Goal: Find specific page/section: Find specific page/section

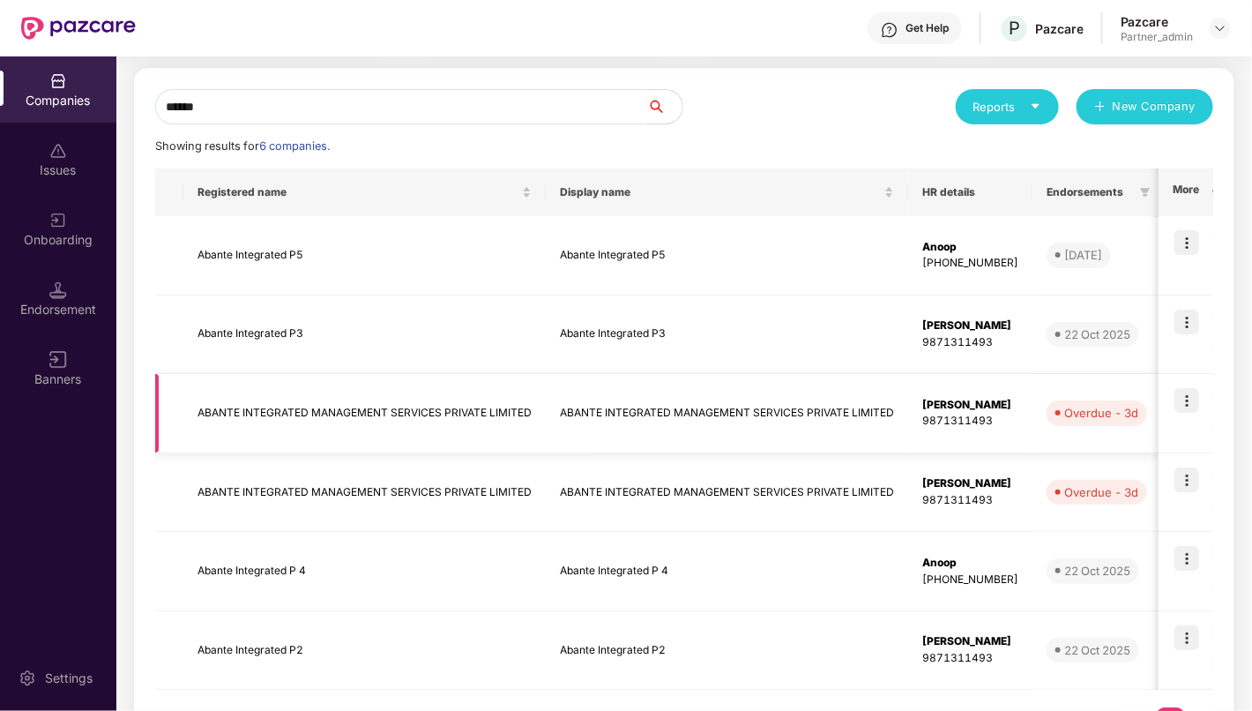
scroll to position [172, 0]
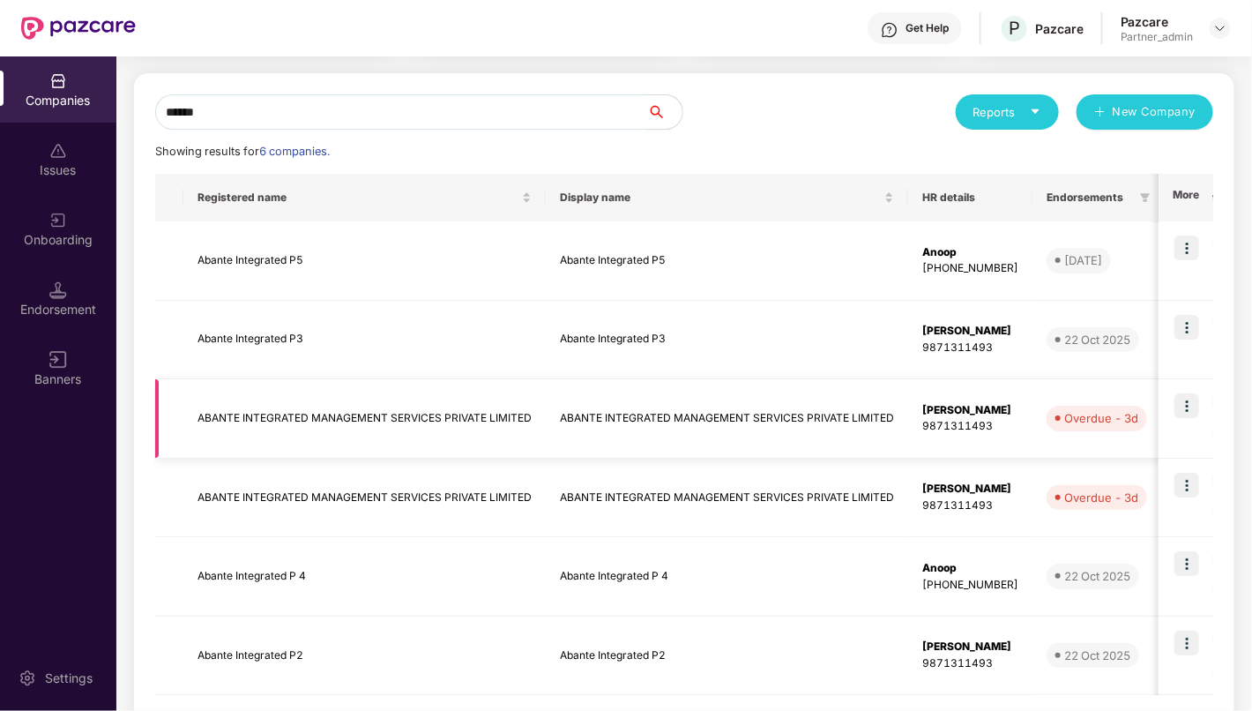
type input "******"
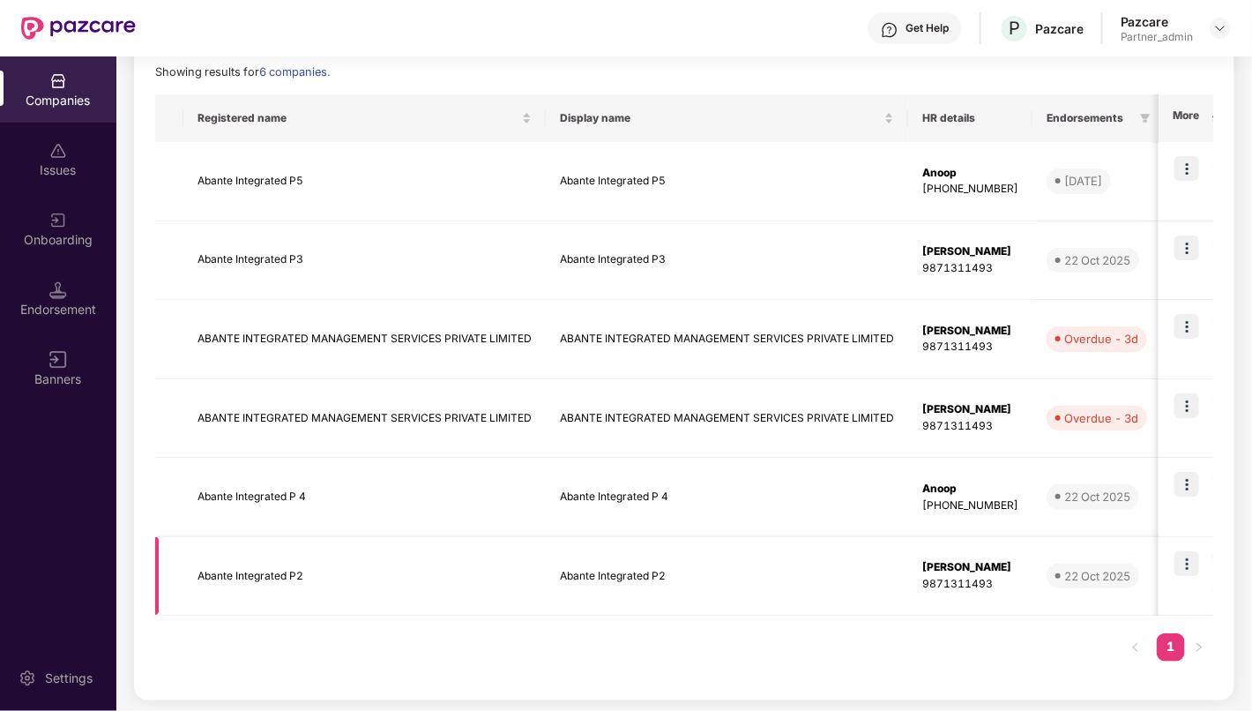
scroll to position [0, 0]
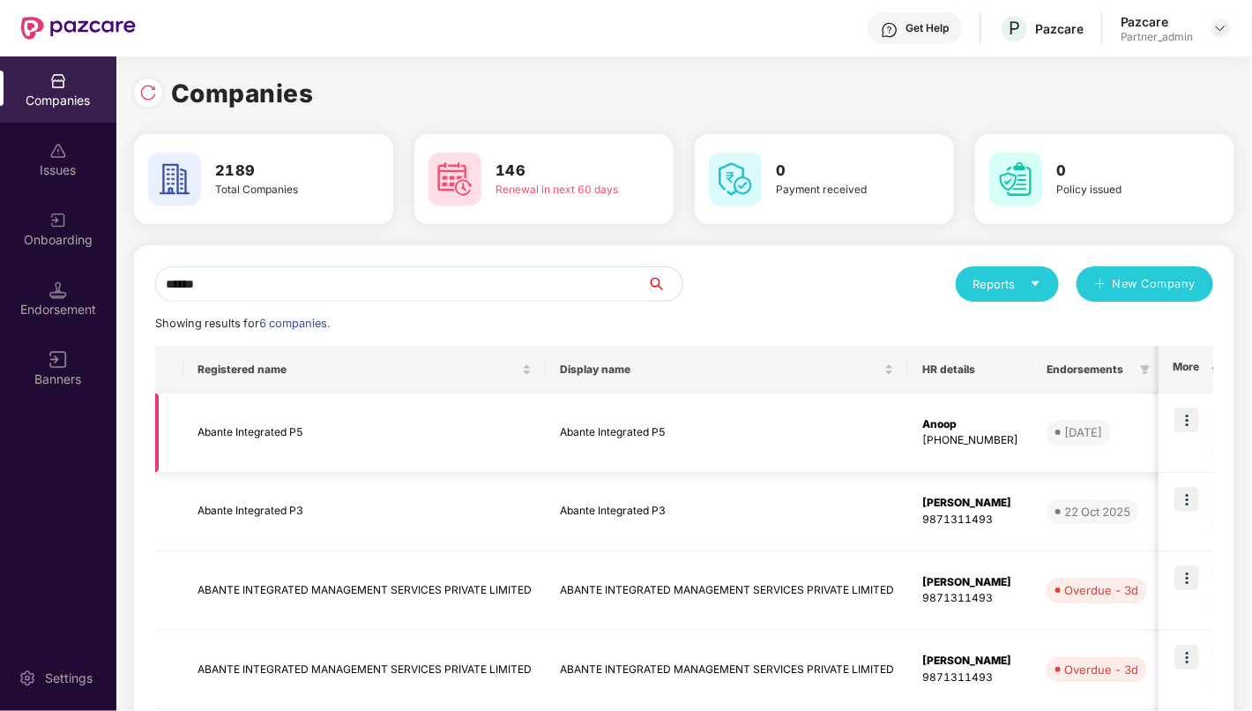
click at [236, 437] on td "Abante Integrated P5" at bounding box center [364, 432] width 362 height 79
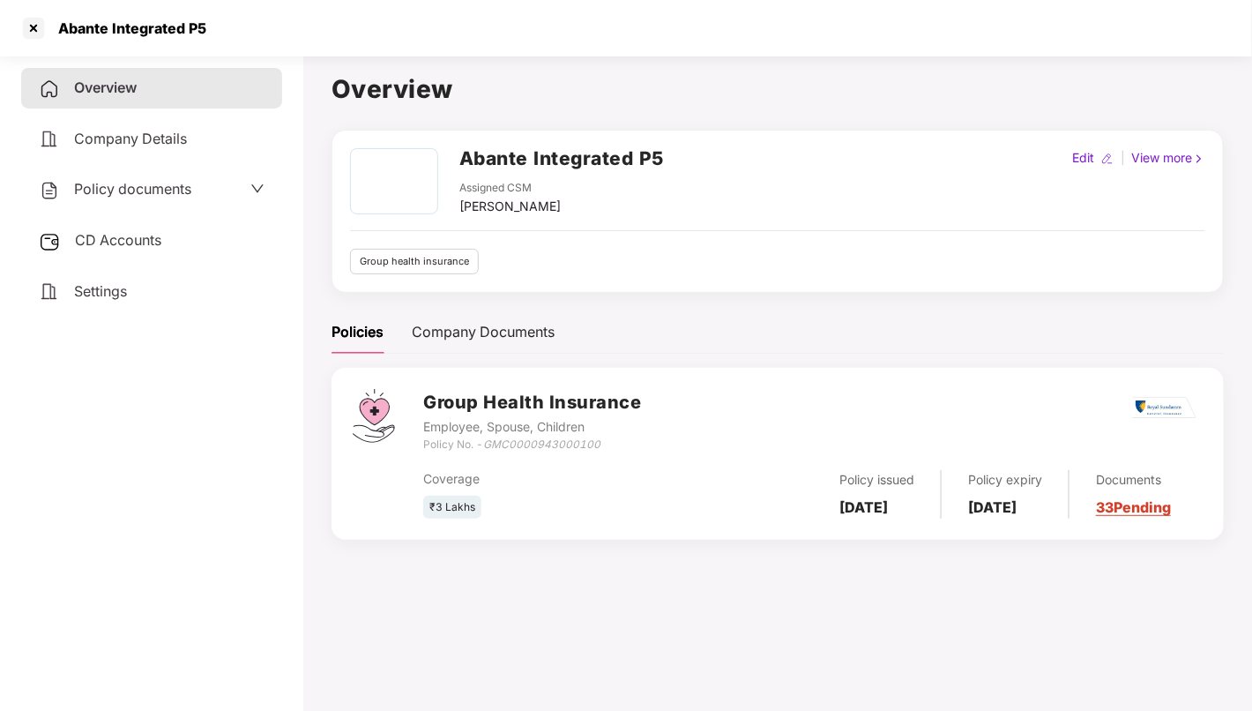
click at [164, 235] on div "CD Accounts" at bounding box center [151, 240] width 261 height 41
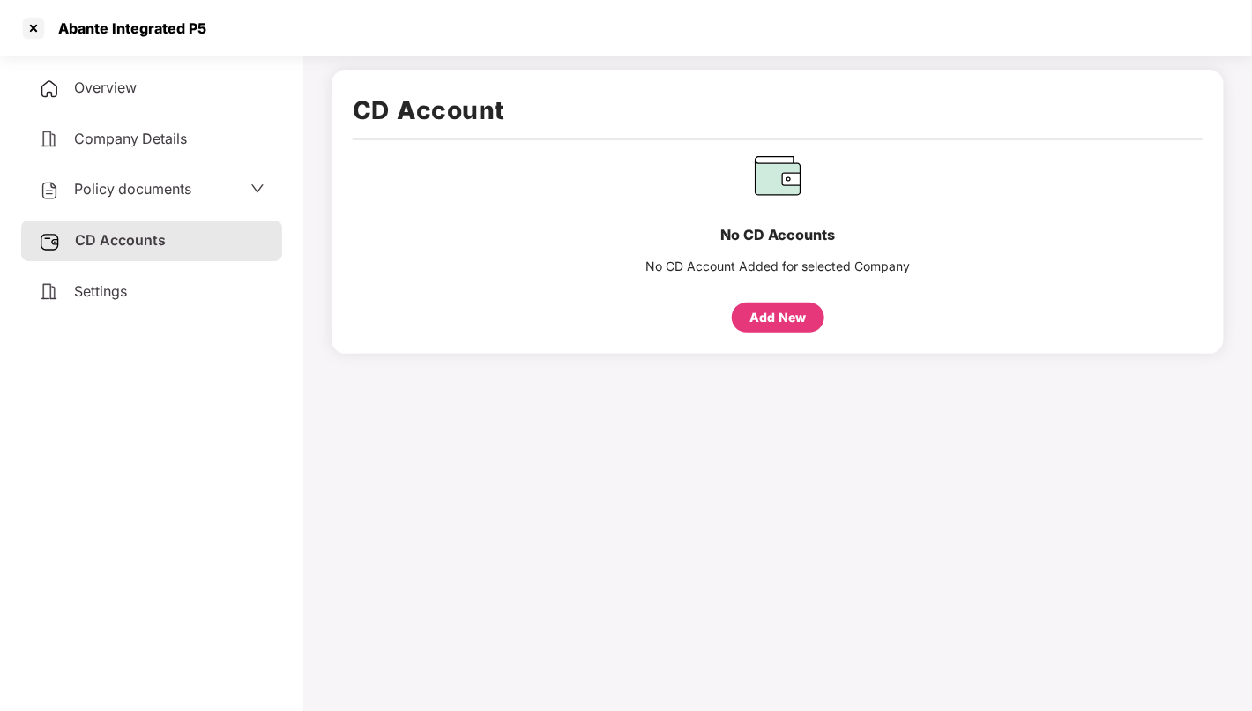
click at [106, 90] on span "Overview" at bounding box center [105, 87] width 63 height 18
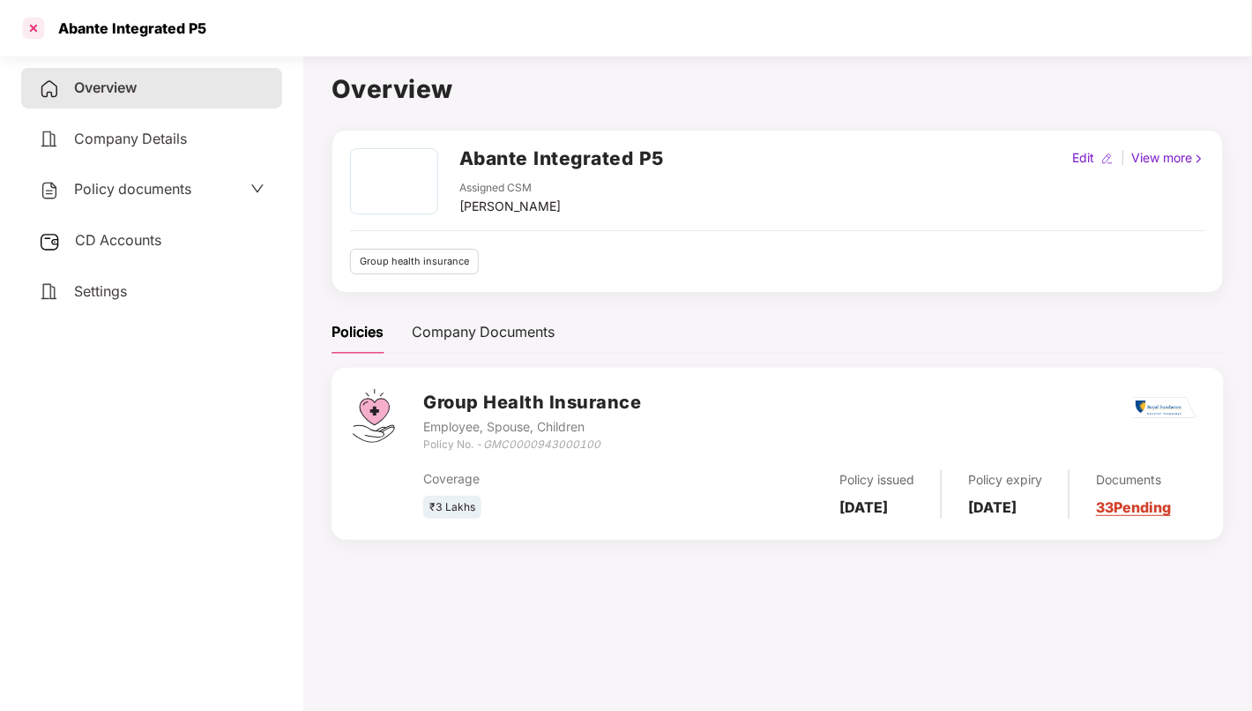
click at [40, 33] on div at bounding box center [33, 28] width 28 height 28
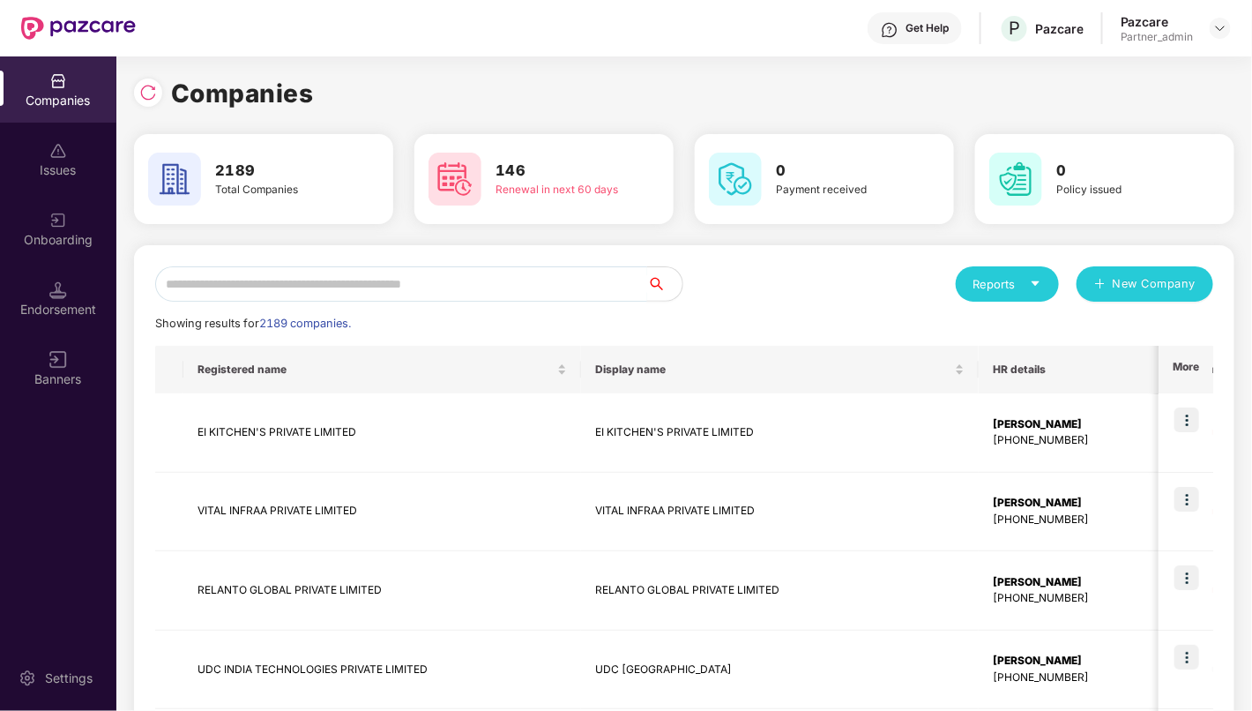
click at [268, 283] on input "text" at bounding box center [401, 283] width 492 height 35
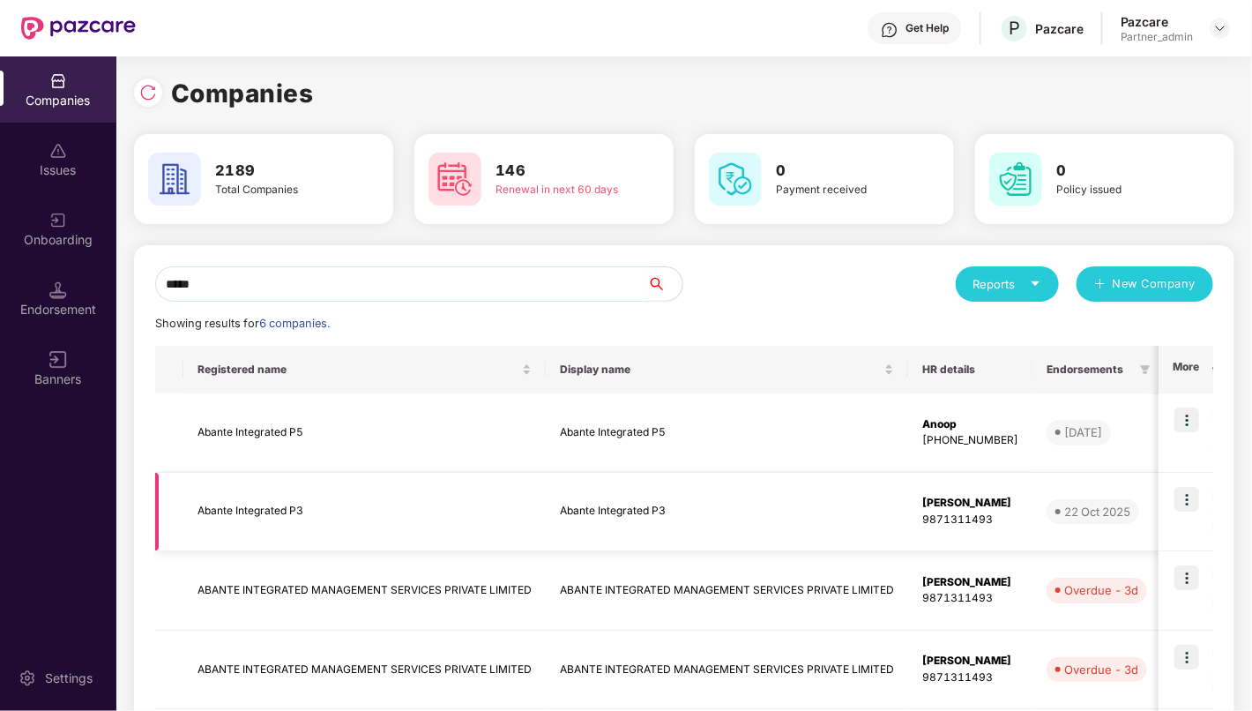
type input "*****"
click at [288, 518] on td "Abante Integrated P3" at bounding box center [364, 512] width 362 height 79
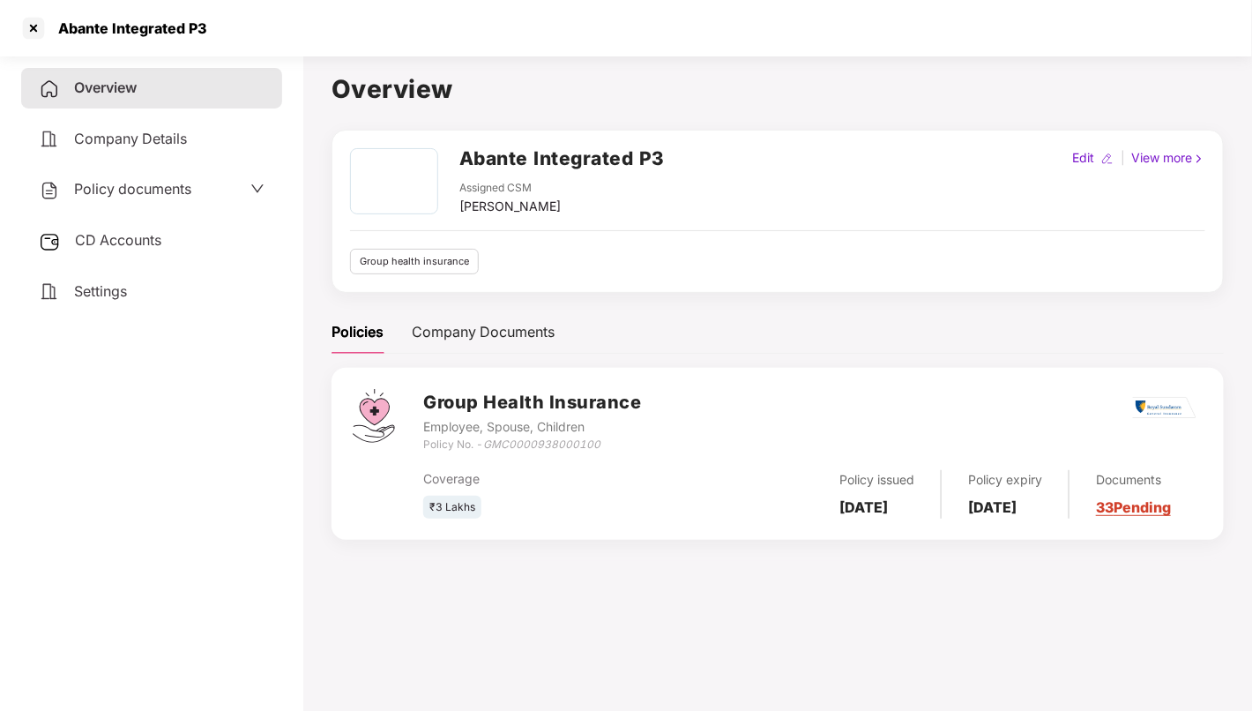
click at [141, 240] on span "CD Accounts" at bounding box center [118, 240] width 86 height 18
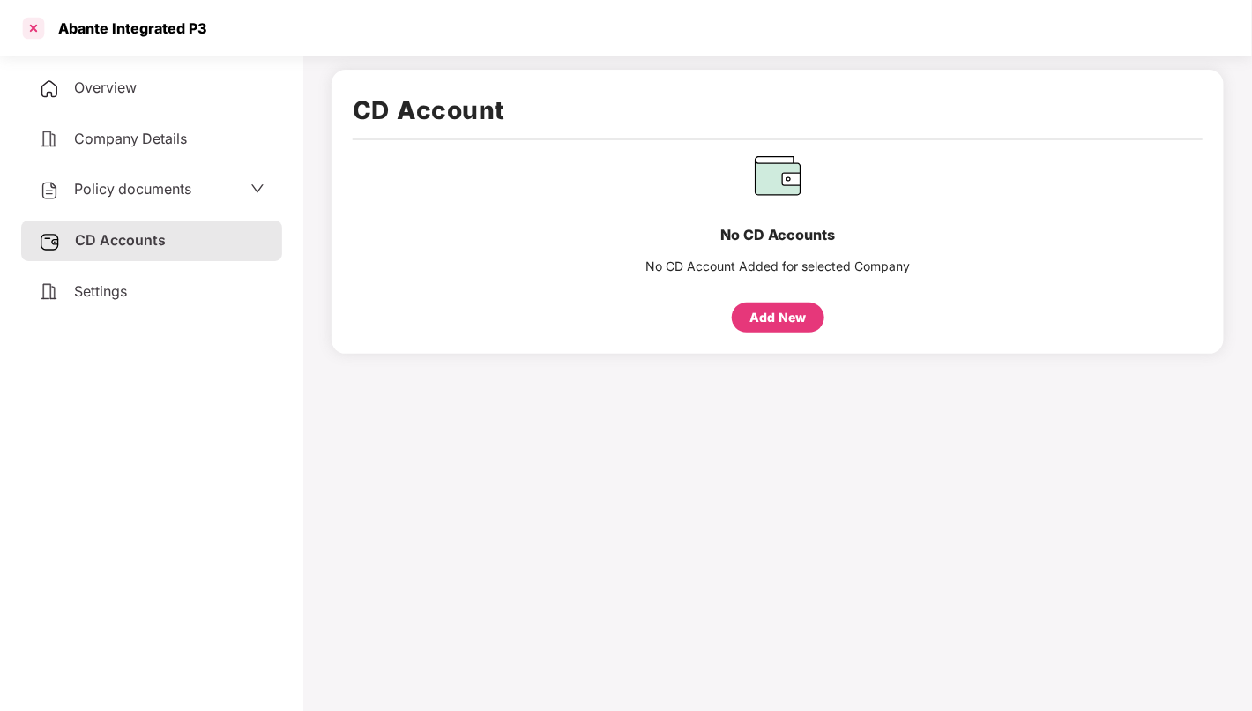
click at [34, 27] on div at bounding box center [33, 28] width 28 height 28
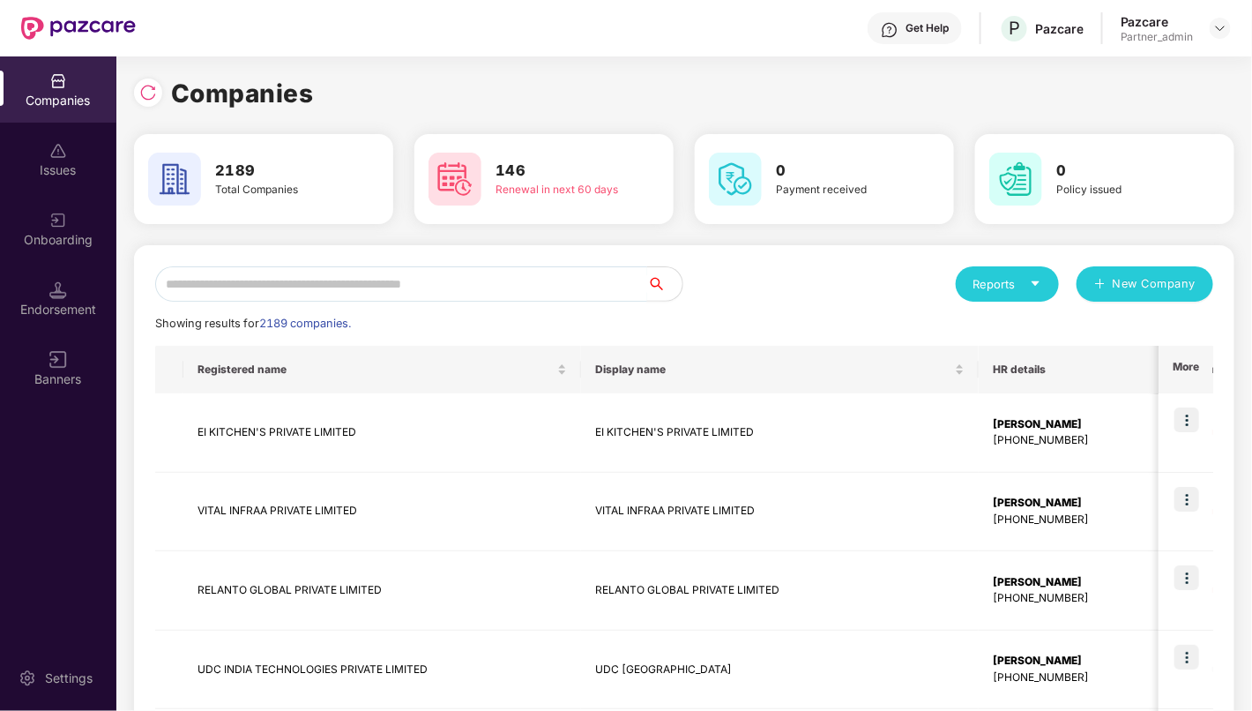
click at [288, 282] on input "text" at bounding box center [401, 283] width 492 height 35
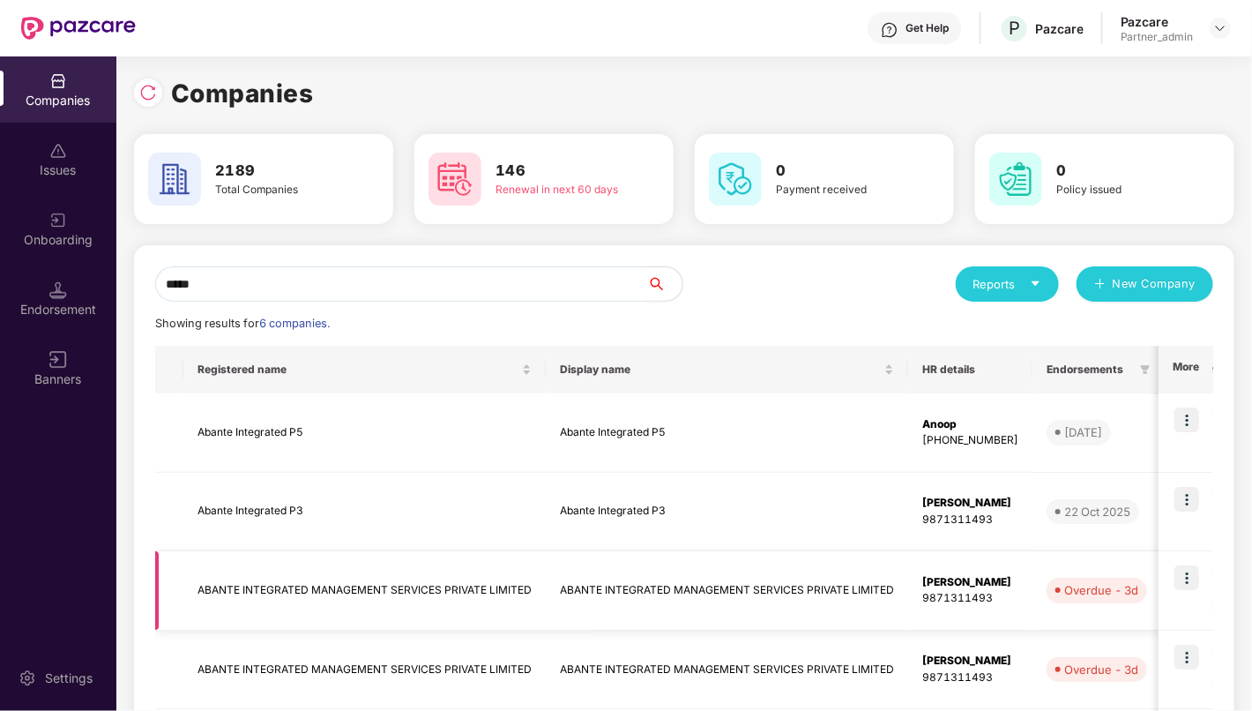
type input "*****"
click at [274, 579] on td "ABANTE INTEGRATED MANAGEMENT SERVICES PRIVATE LIMITED" at bounding box center [364, 590] width 362 height 79
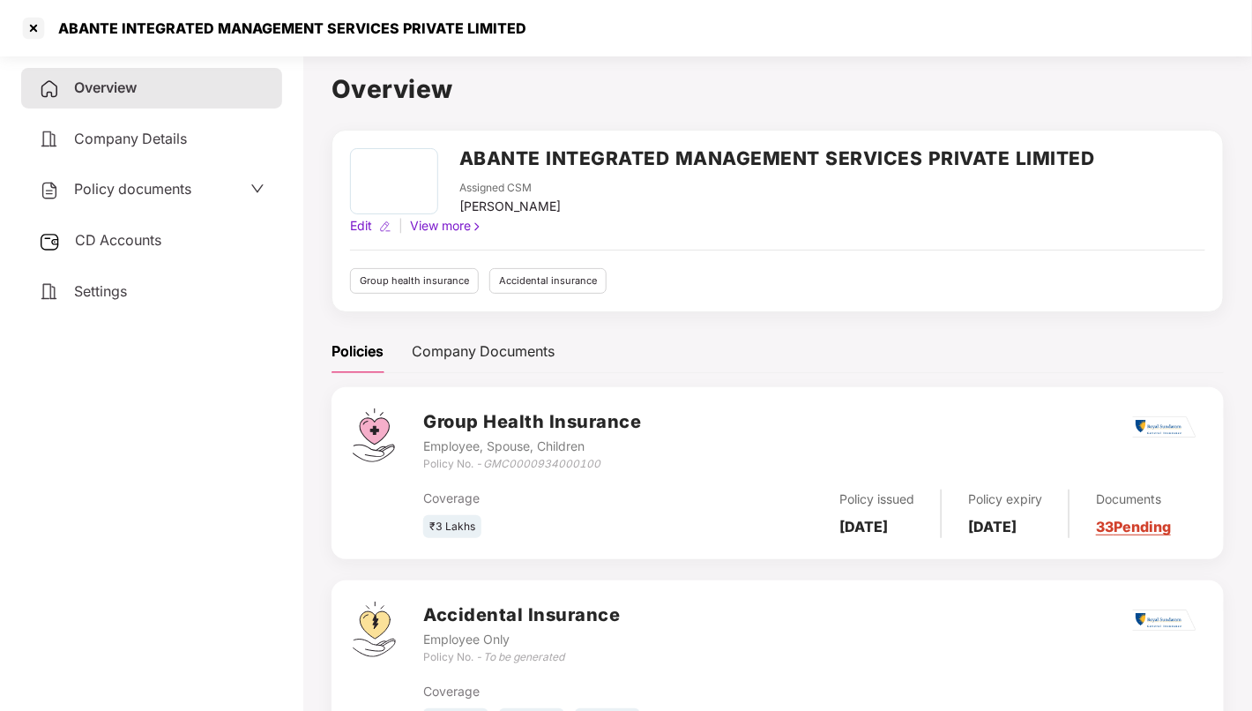
click at [141, 247] on span "CD Accounts" at bounding box center [118, 240] width 86 height 18
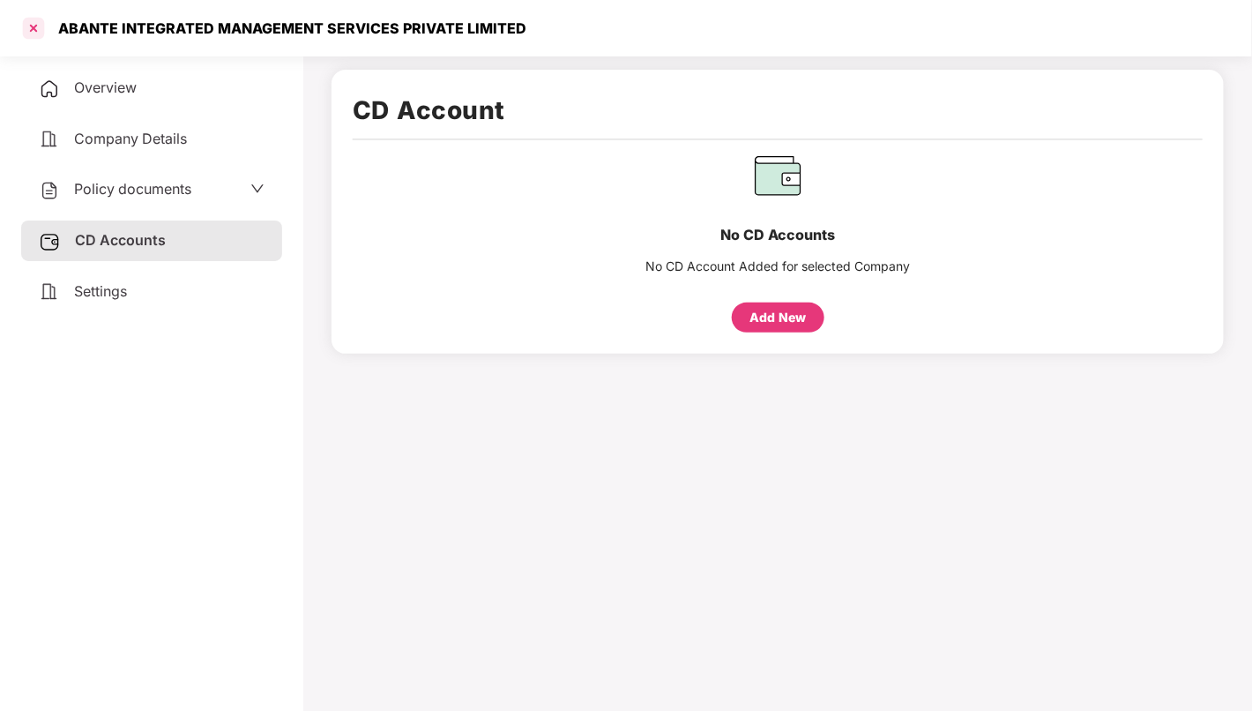
click at [33, 31] on div at bounding box center [33, 28] width 28 height 28
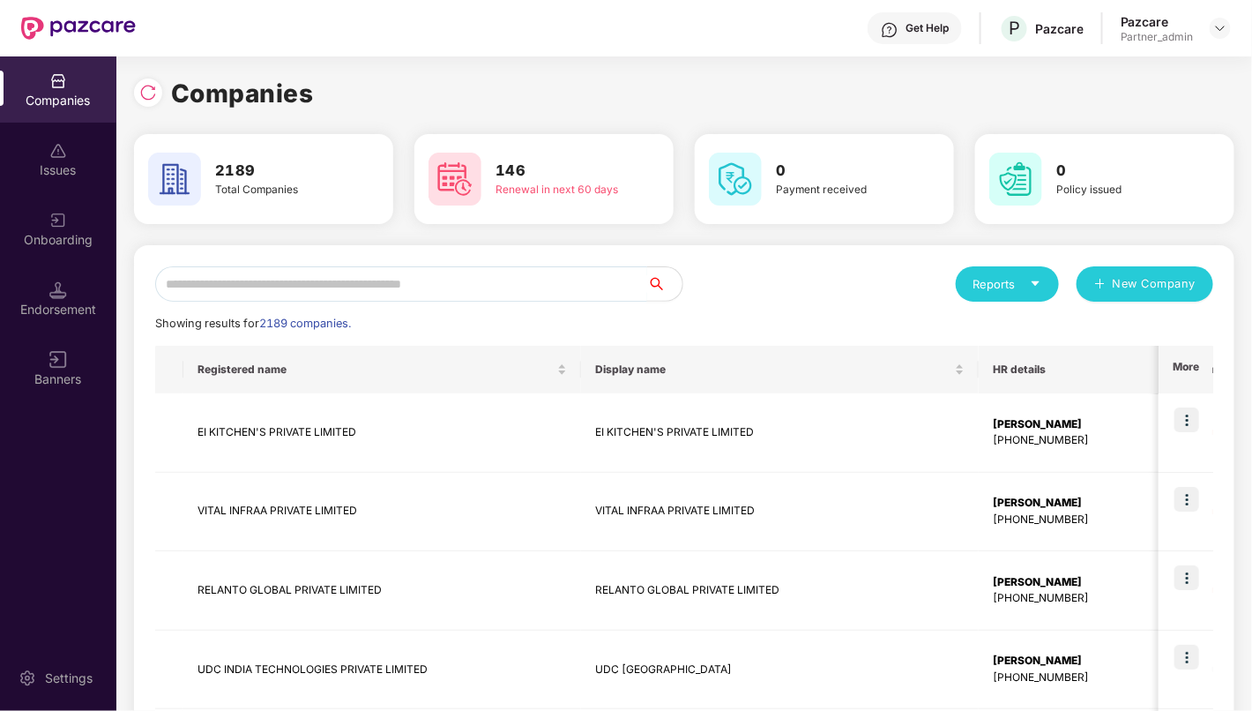
click at [340, 280] on input "text" at bounding box center [401, 283] width 492 height 35
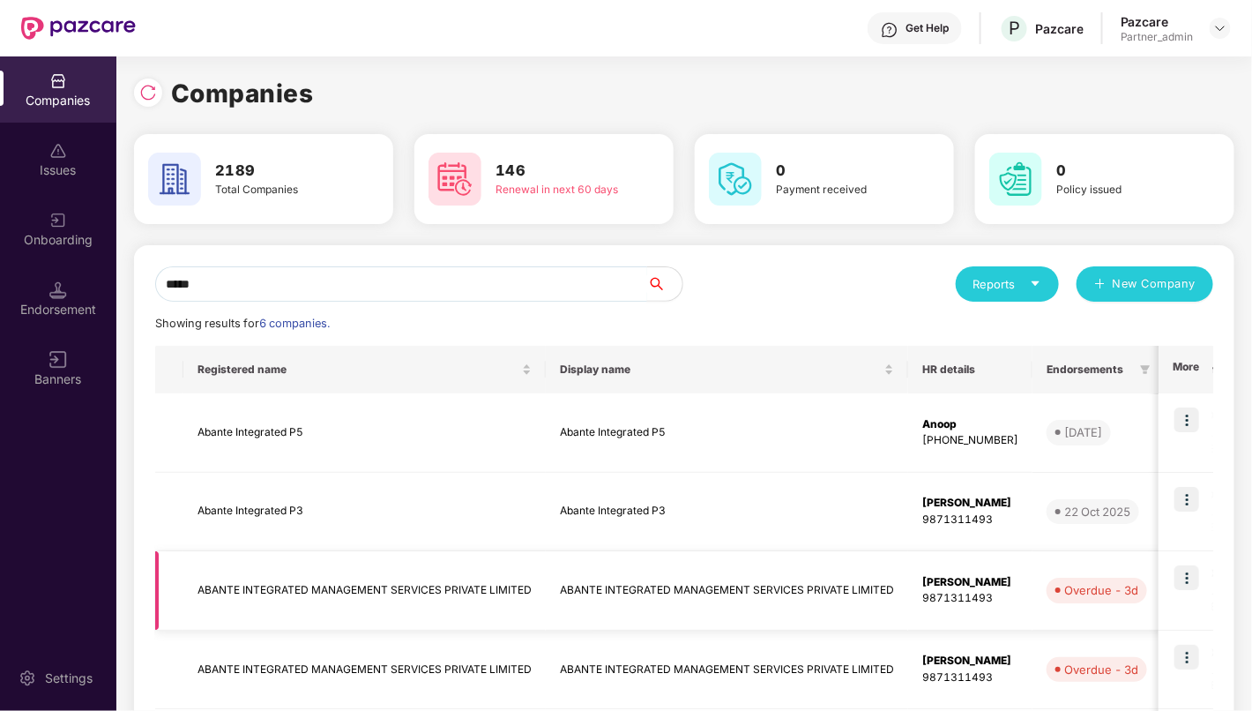
scroll to position [147, 0]
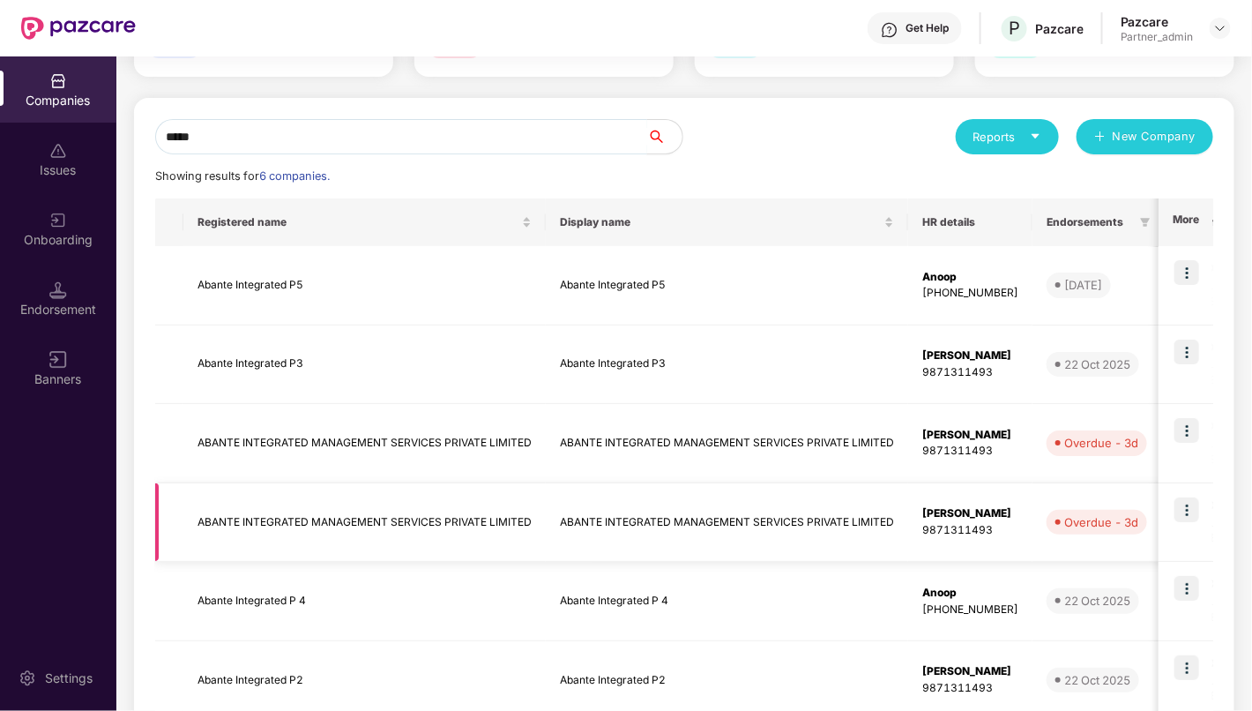
type input "*****"
click at [368, 522] on td "ABANTE INTEGRATED MANAGEMENT SERVICES PRIVATE LIMITED" at bounding box center [364, 522] width 362 height 79
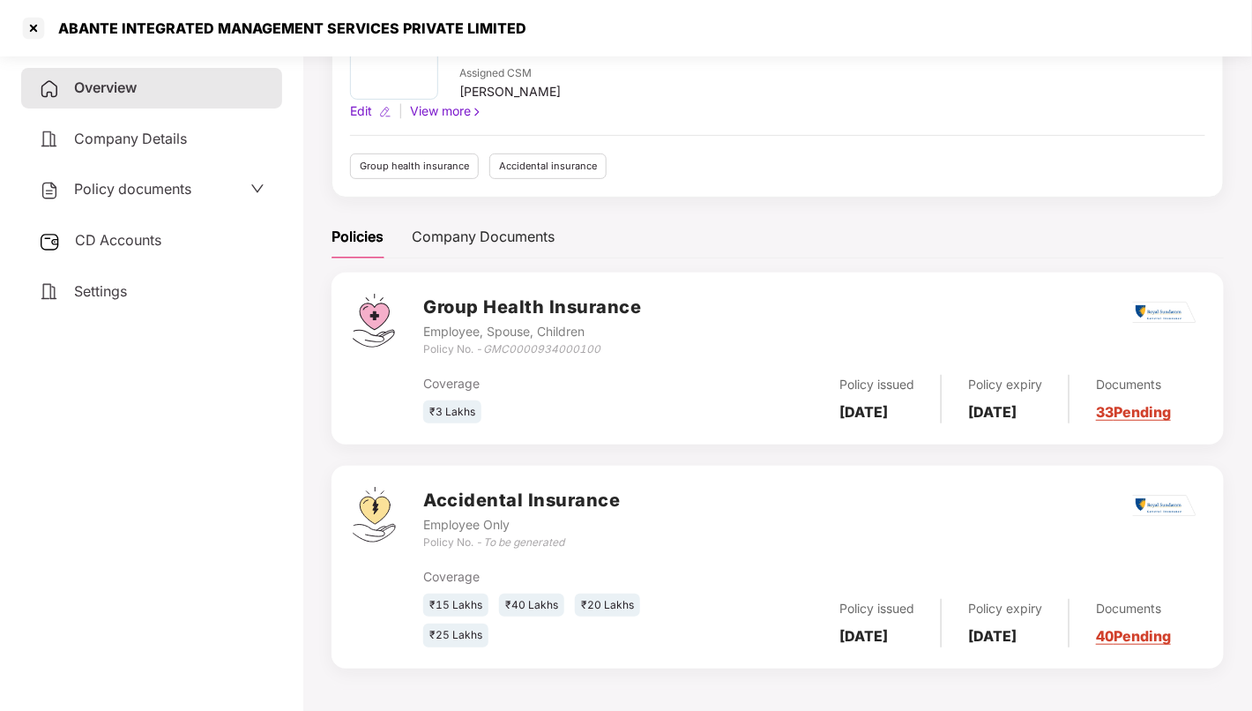
scroll to position [0, 0]
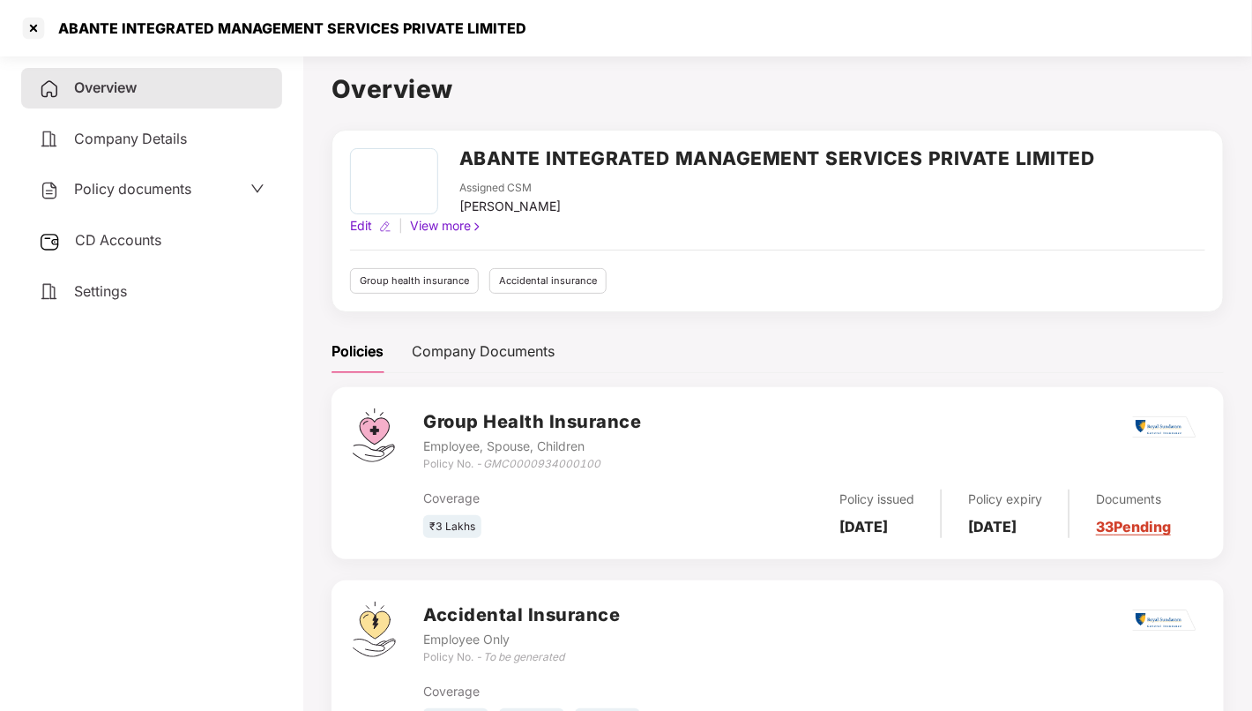
click at [143, 237] on span "CD Accounts" at bounding box center [118, 240] width 86 height 18
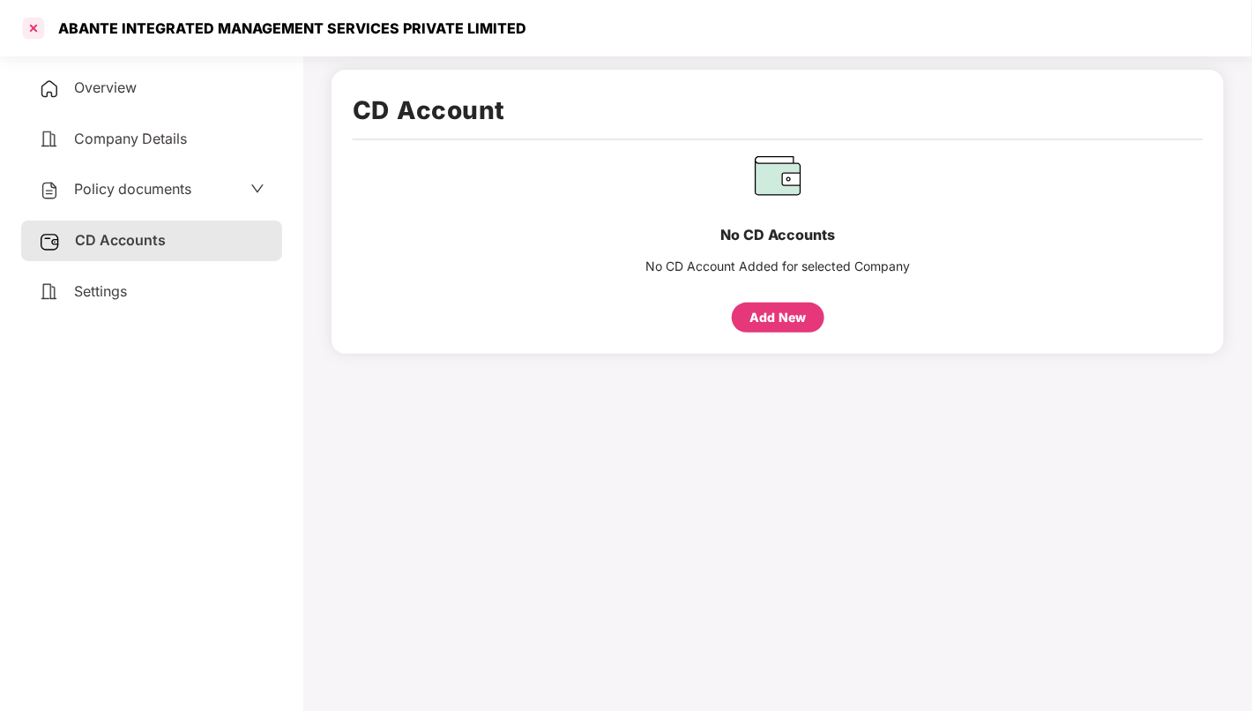
click at [34, 27] on div at bounding box center [33, 28] width 28 height 28
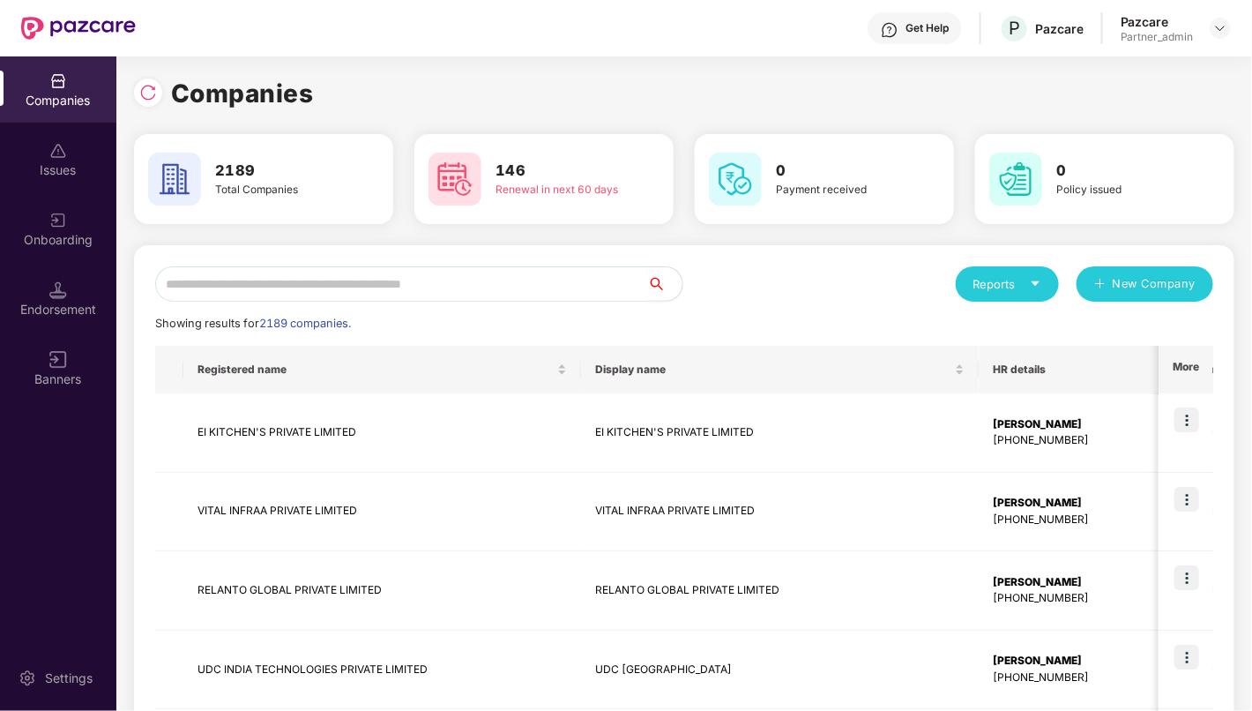
click at [423, 288] on input "text" at bounding box center [401, 283] width 492 height 35
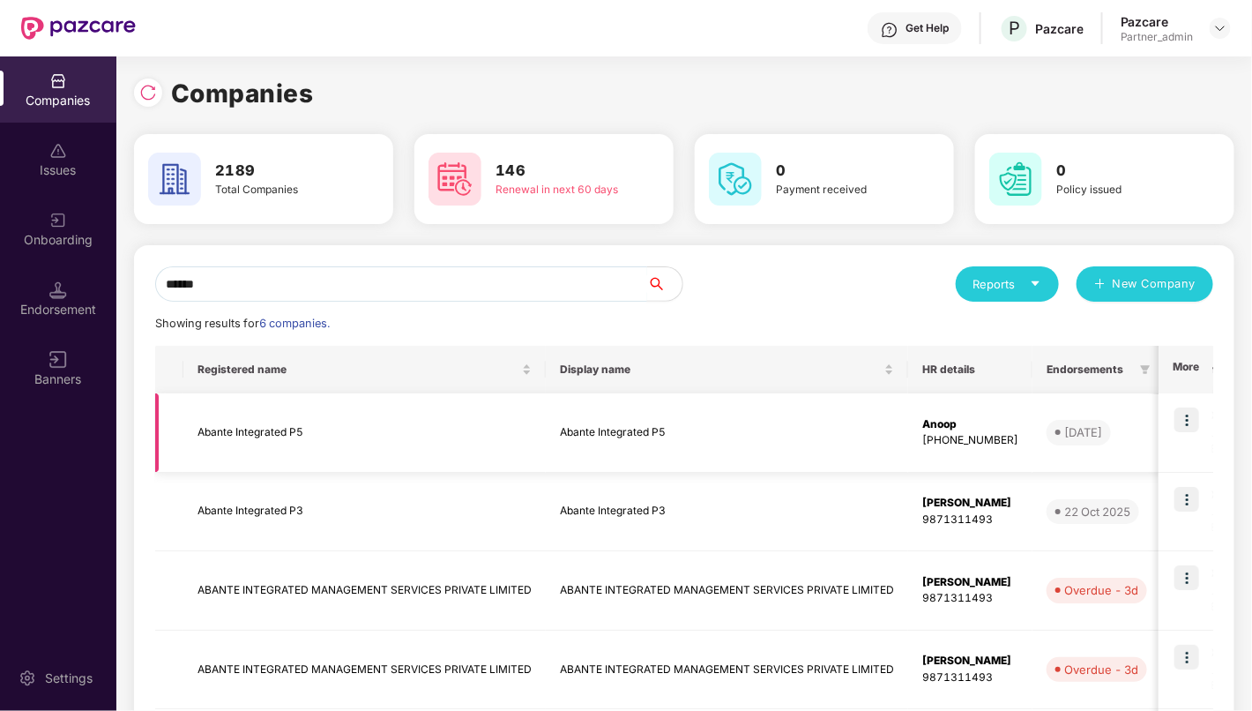
scroll to position [251, 0]
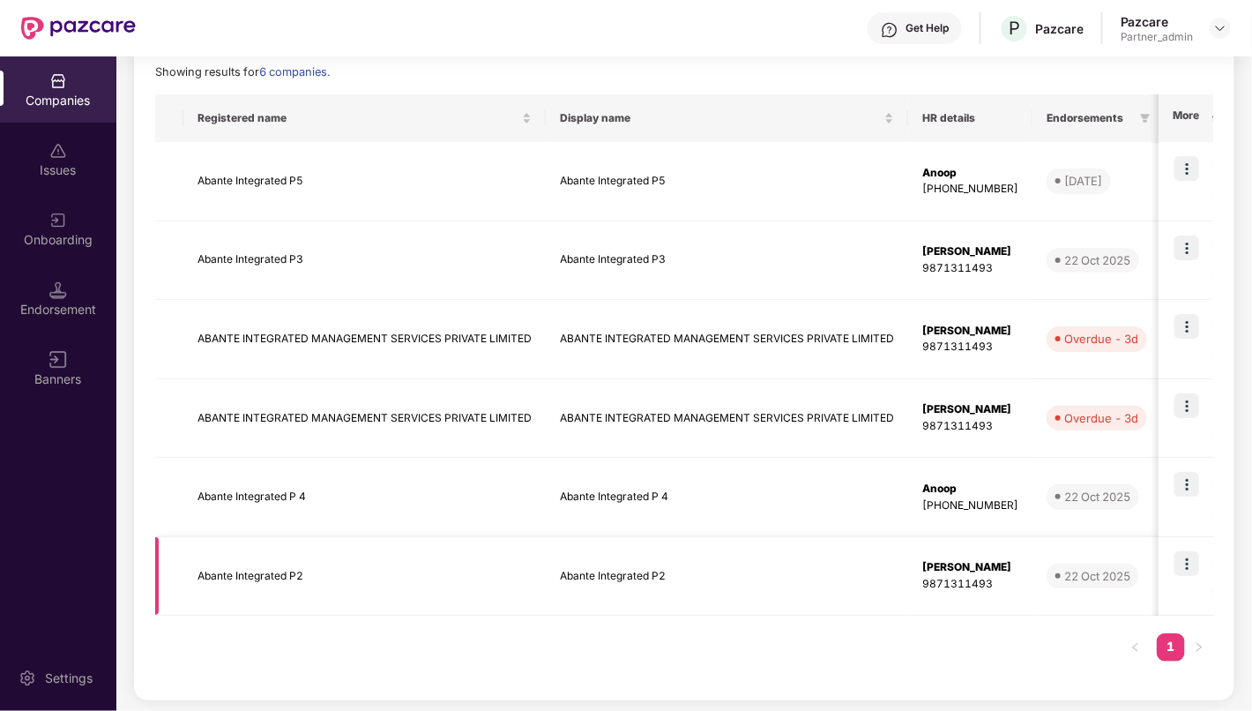
type input "******"
click at [302, 562] on td "Abante Integrated P2" at bounding box center [364, 576] width 362 height 79
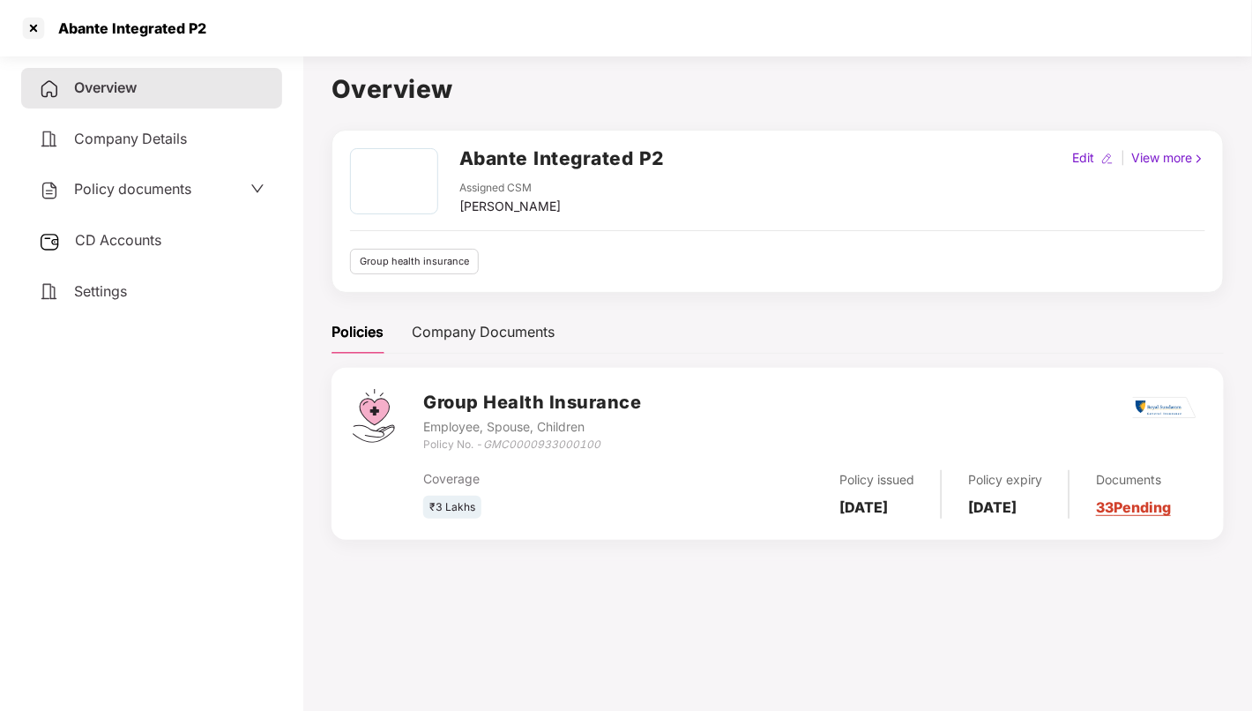
click at [87, 245] on span "CD Accounts" at bounding box center [118, 240] width 86 height 18
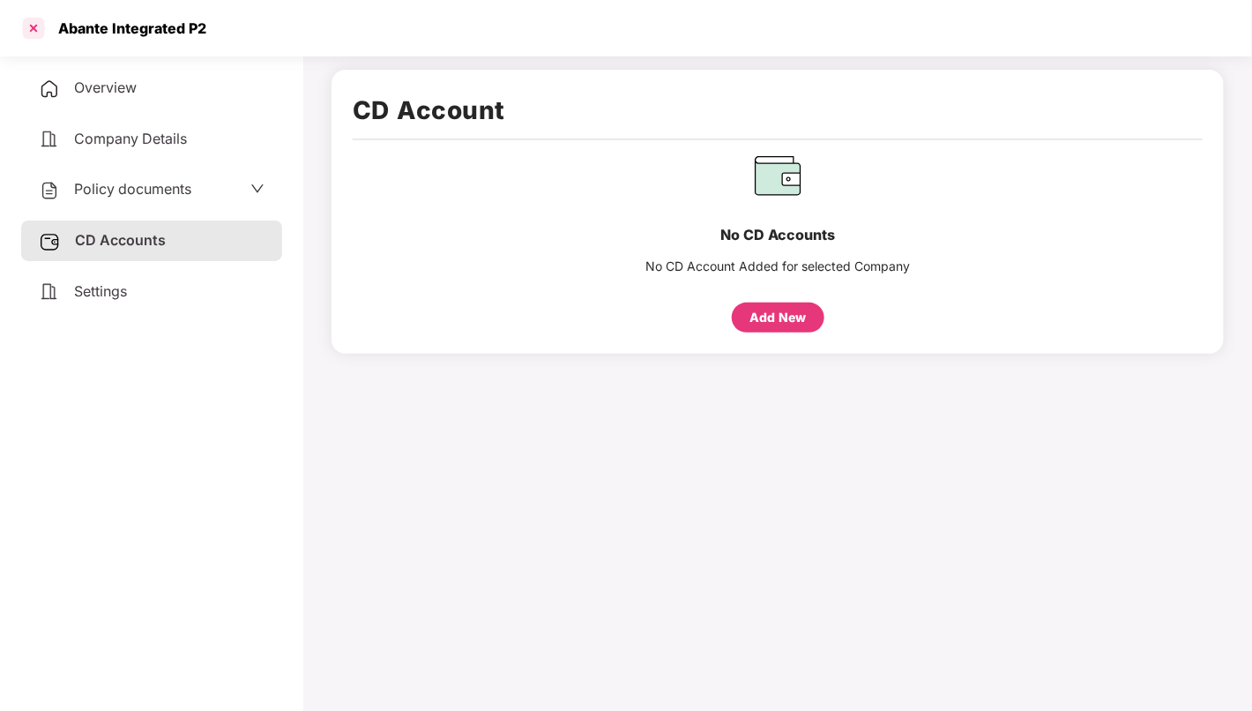
click at [33, 29] on div at bounding box center [33, 28] width 28 height 28
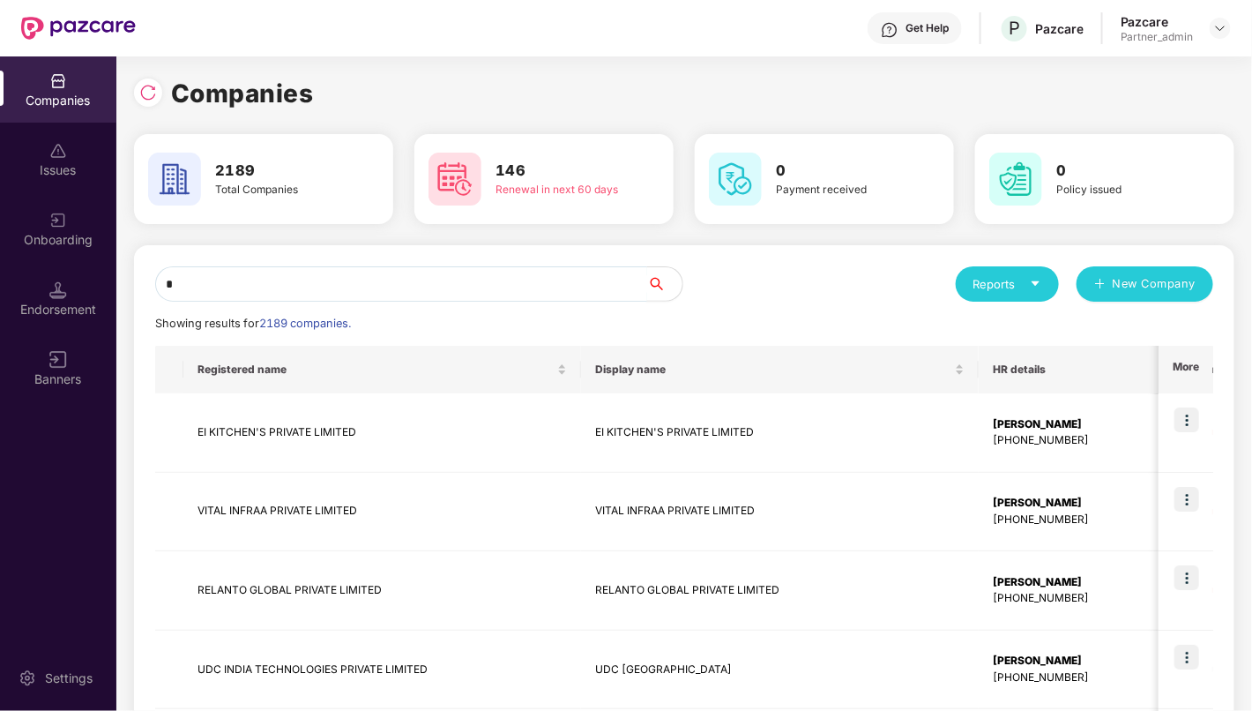
click at [294, 285] on input "*" at bounding box center [401, 283] width 492 height 35
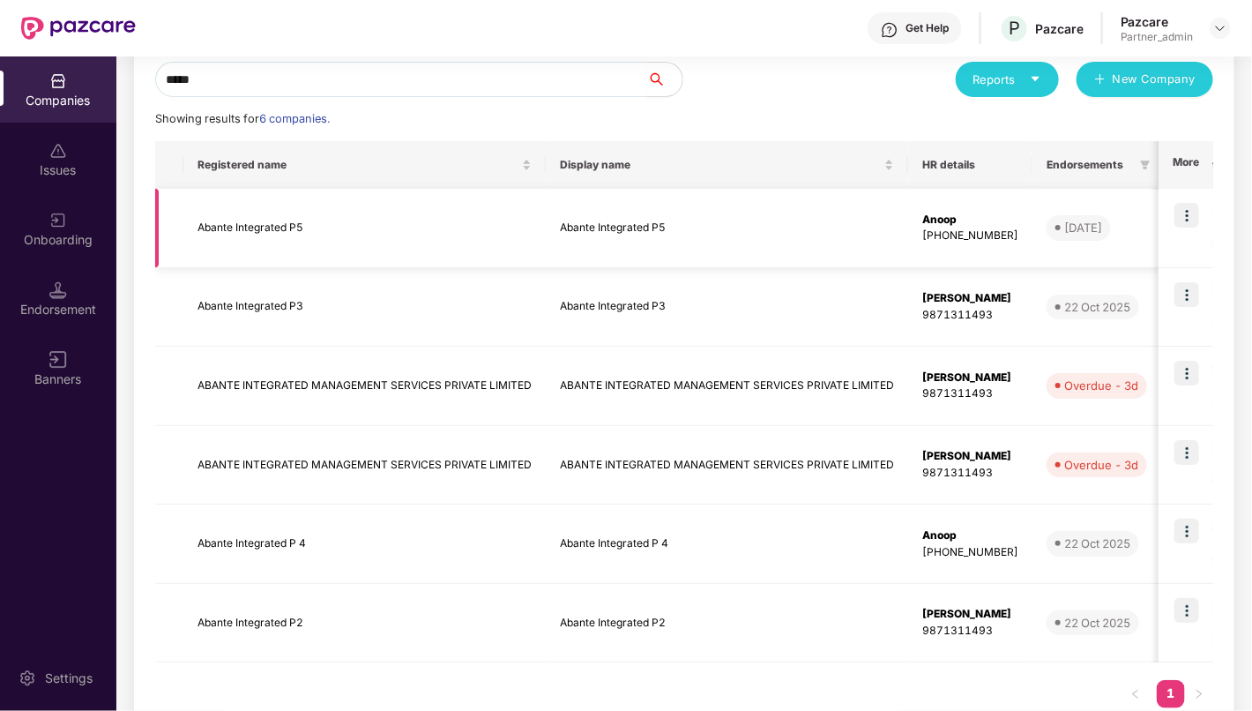
scroll to position [205, 0]
type input "*****"
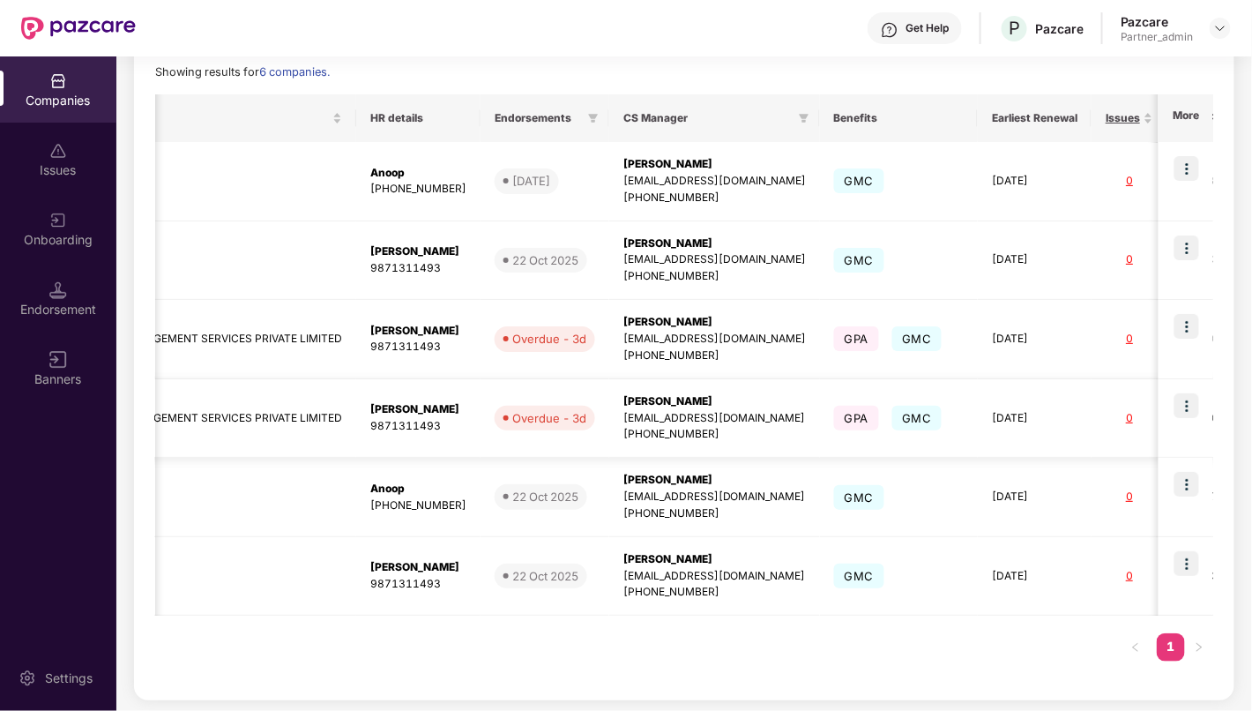
scroll to position [0, 738]
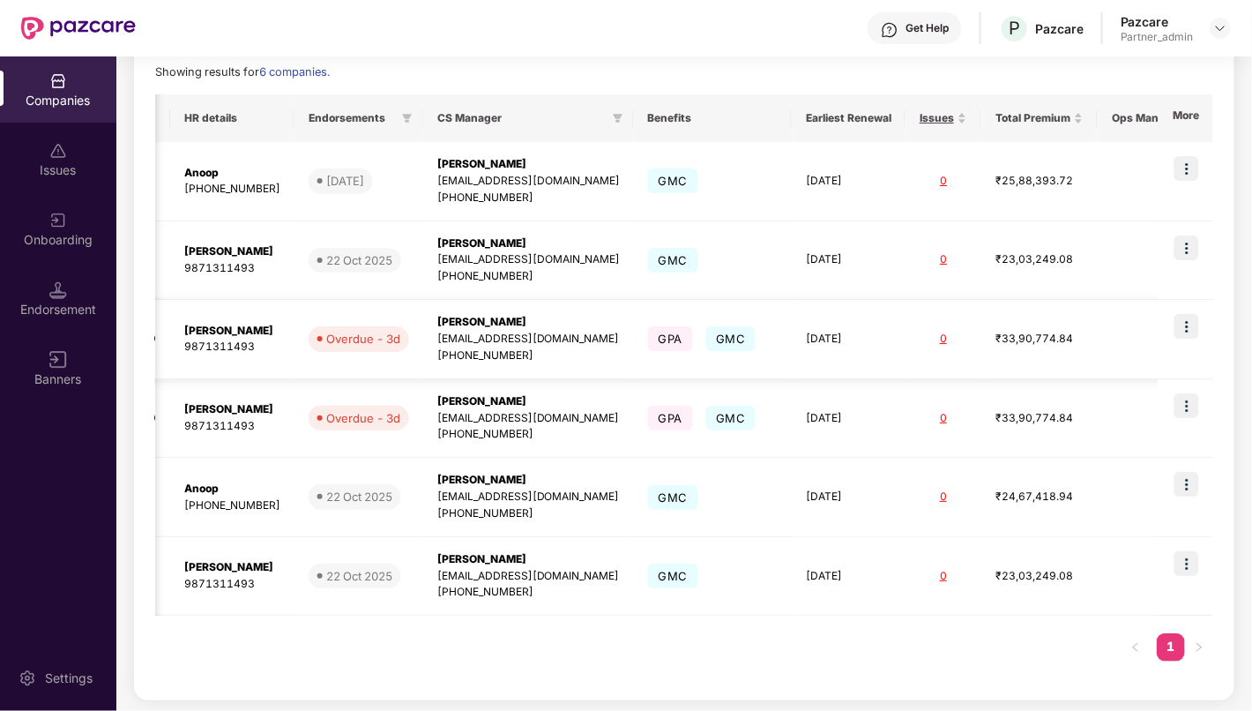
click at [1196, 322] on img at bounding box center [1187, 326] width 25 height 25
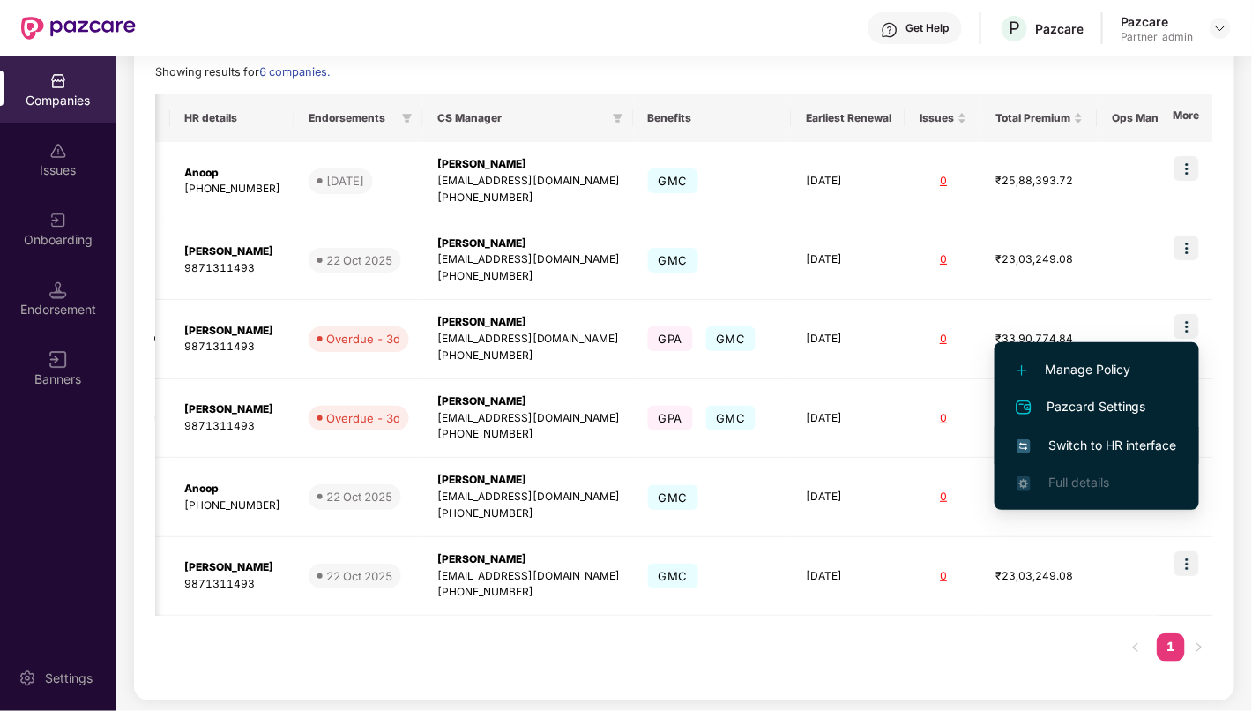
click at [1127, 434] on li "Switch to HR interface" at bounding box center [1097, 445] width 205 height 37
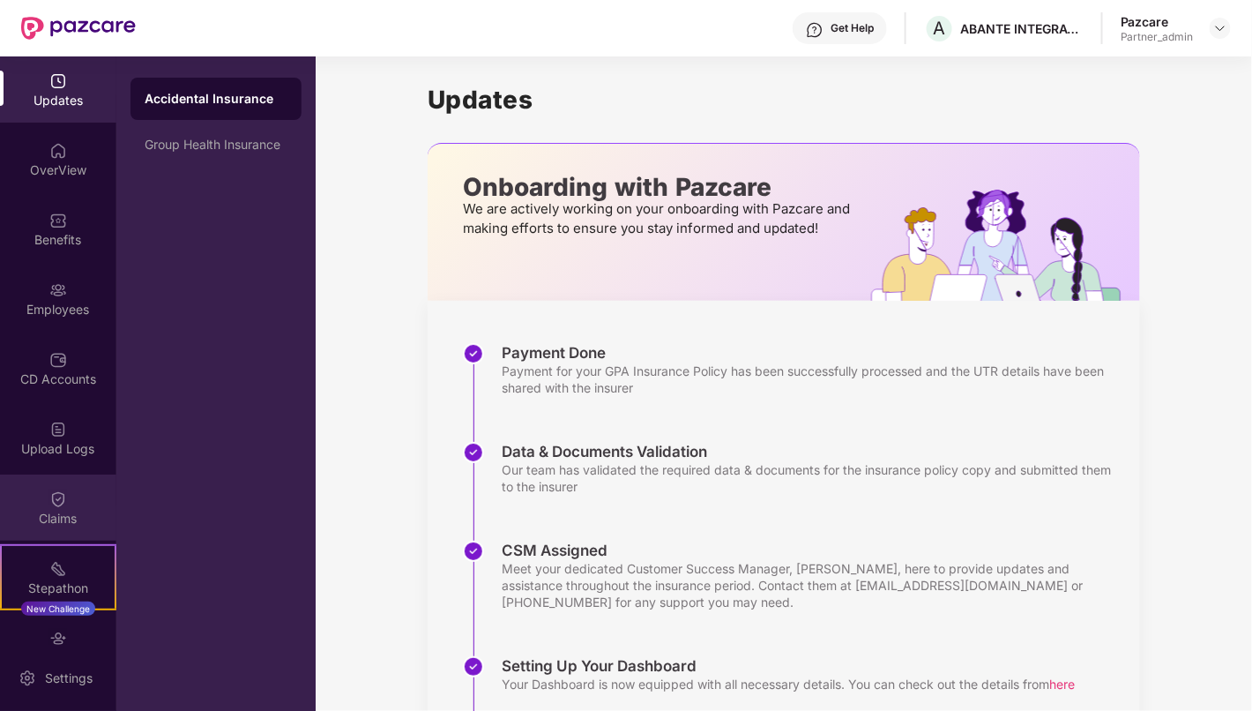
scroll to position [108, 0]
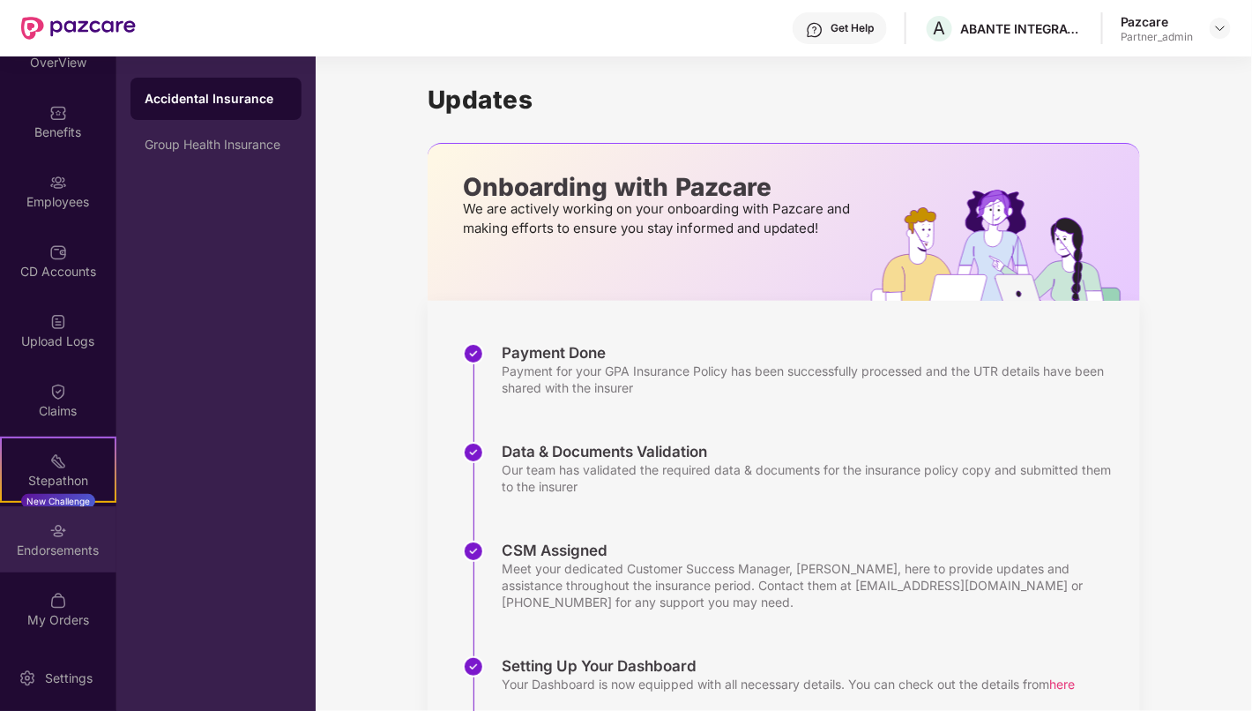
click at [36, 549] on div "Endorsements" at bounding box center [58, 551] width 116 height 18
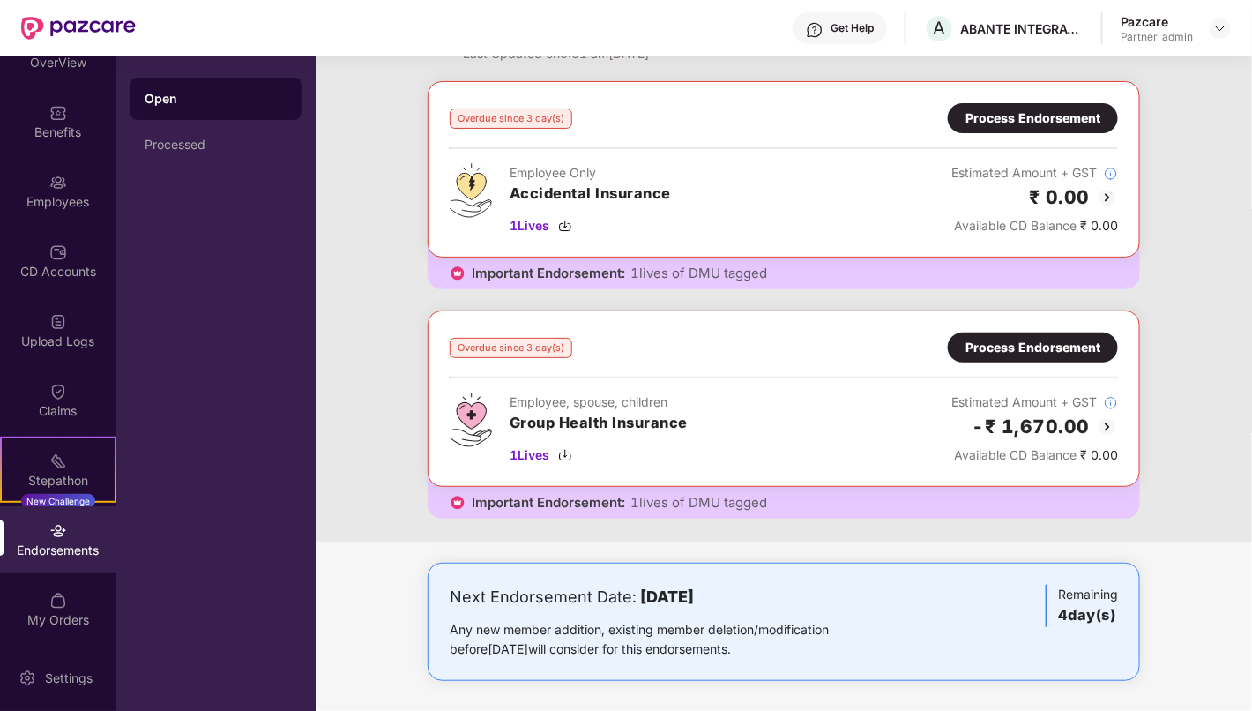
scroll to position [0, 0]
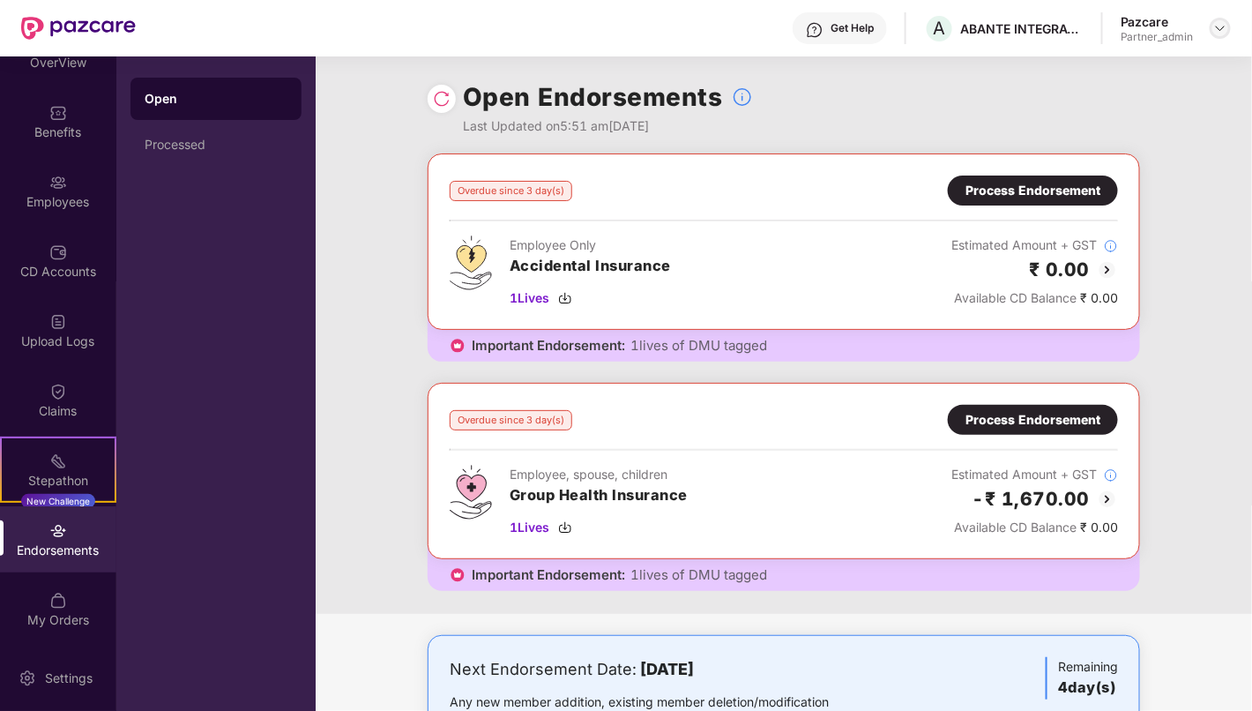
click at [1222, 26] on img at bounding box center [1221, 28] width 14 height 14
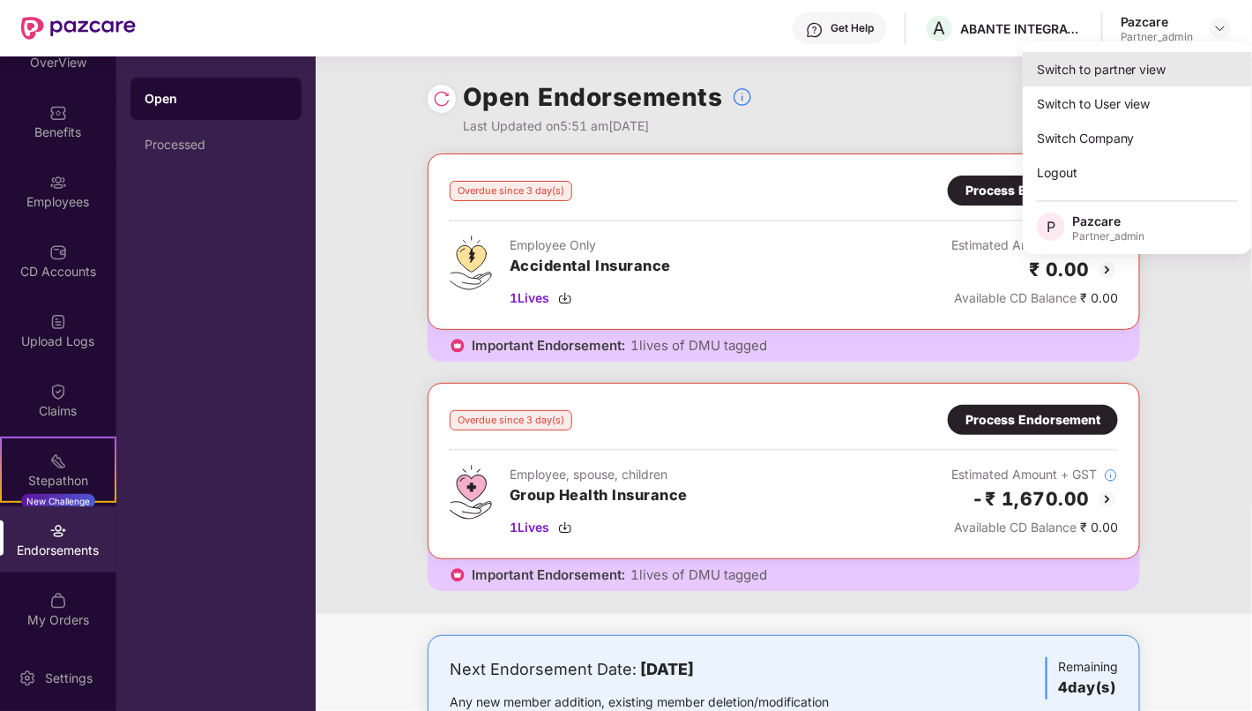
click at [1138, 65] on div "Switch to partner view" at bounding box center [1137, 69] width 229 height 34
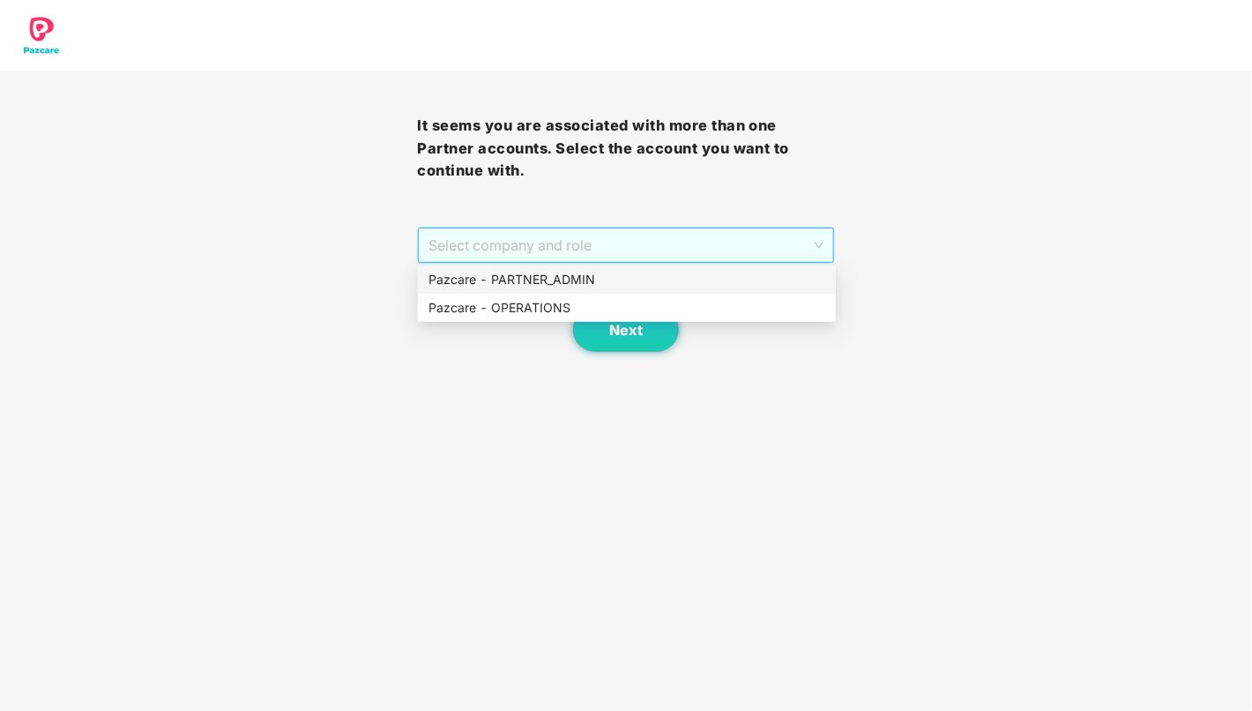
click at [738, 230] on span "Select company and role" at bounding box center [626, 245] width 394 height 34
click at [686, 280] on div "Pazcare - PARTNER_ADMIN" at bounding box center [627, 279] width 397 height 19
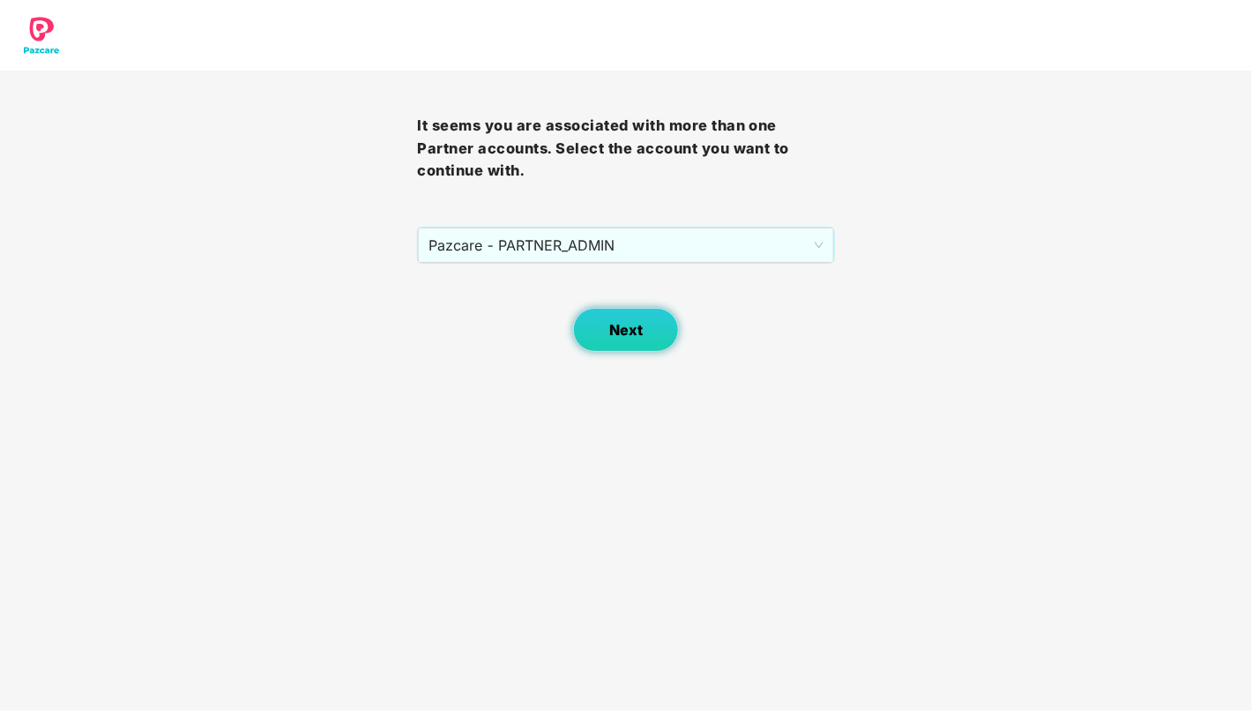
click at [643, 317] on button "Next" at bounding box center [626, 330] width 106 height 44
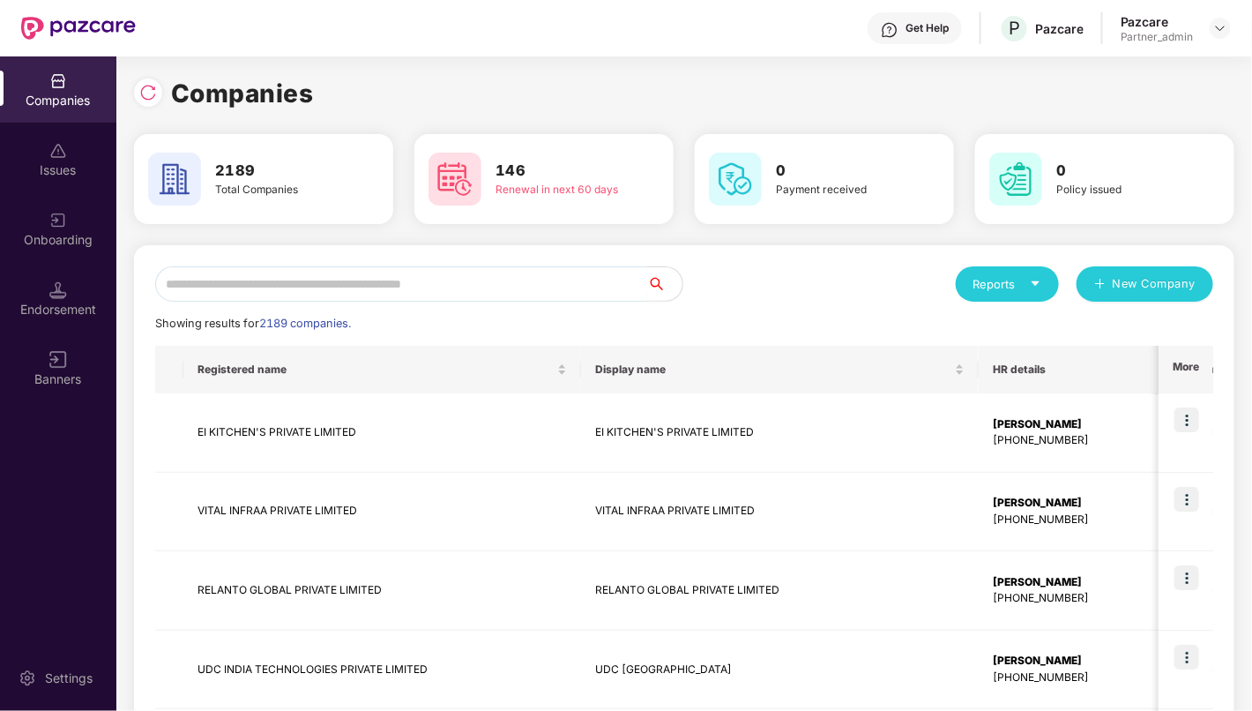
click at [498, 291] on input "text" at bounding box center [401, 283] width 492 height 35
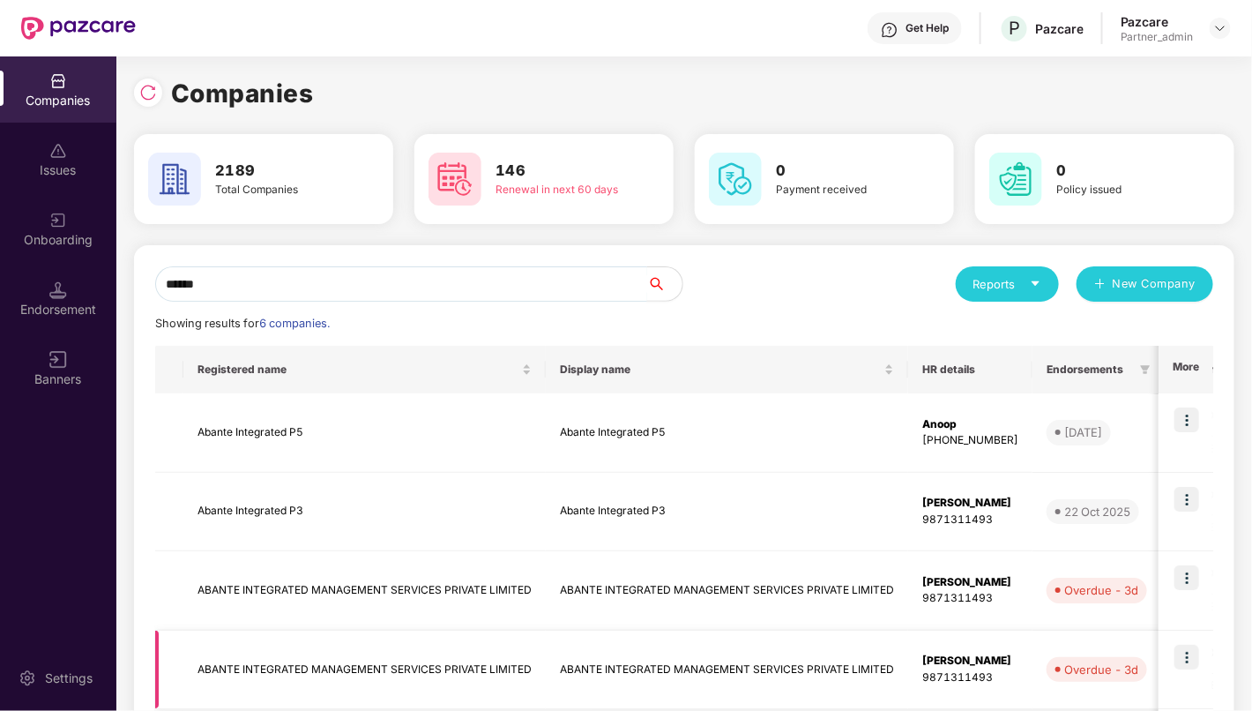
type input "******"
click at [1184, 648] on img at bounding box center [1187, 657] width 25 height 25
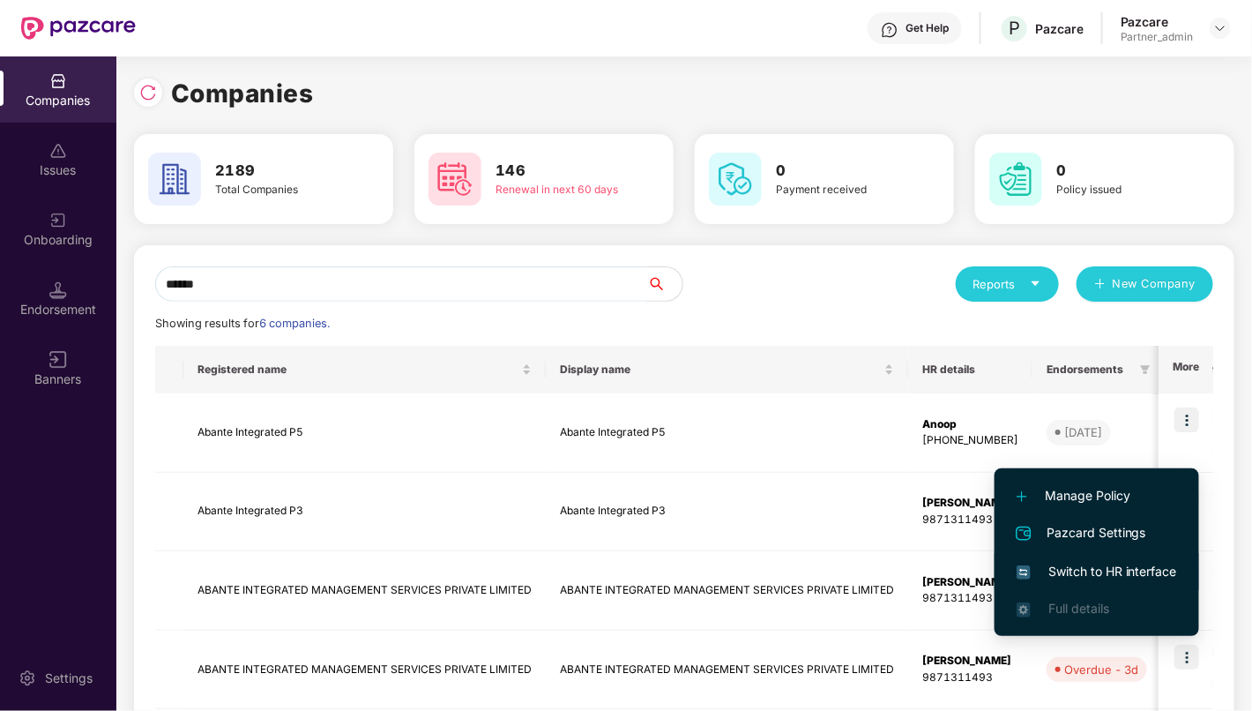
click at [1142, 564] on span "Switch to HR interface" at bounding box center [1097, 571] width 161 height 19
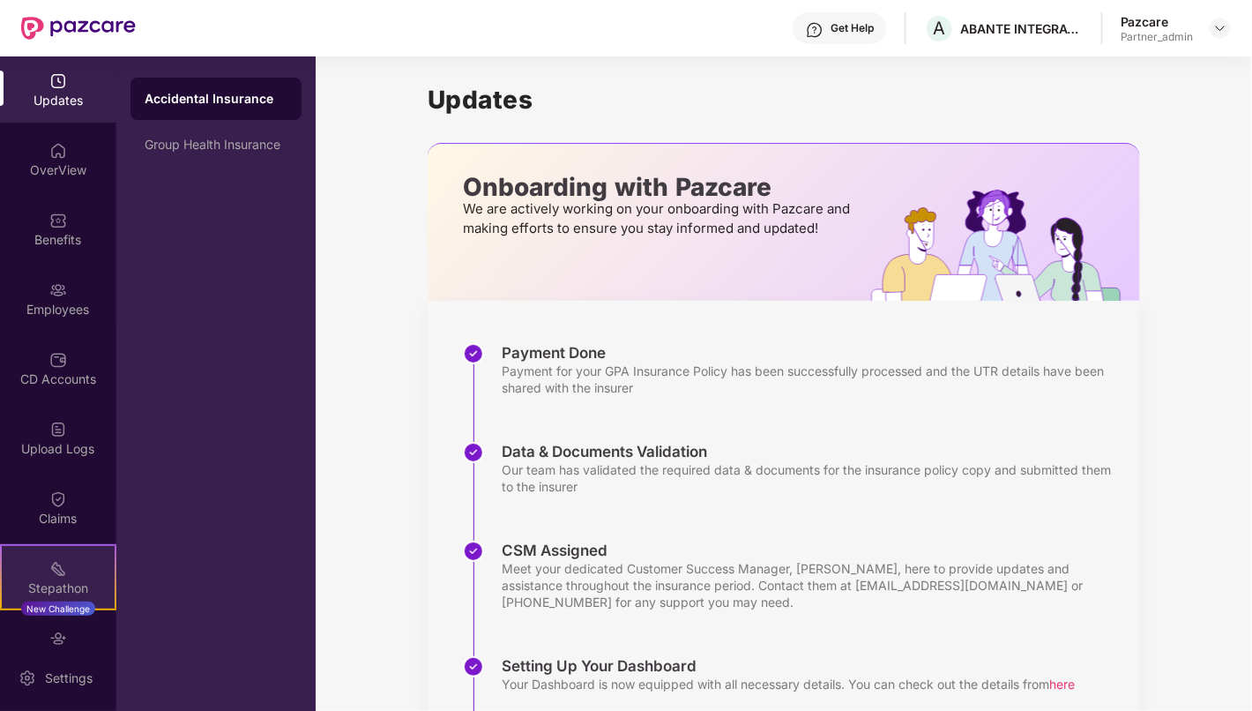
scroll to position [108, 0]
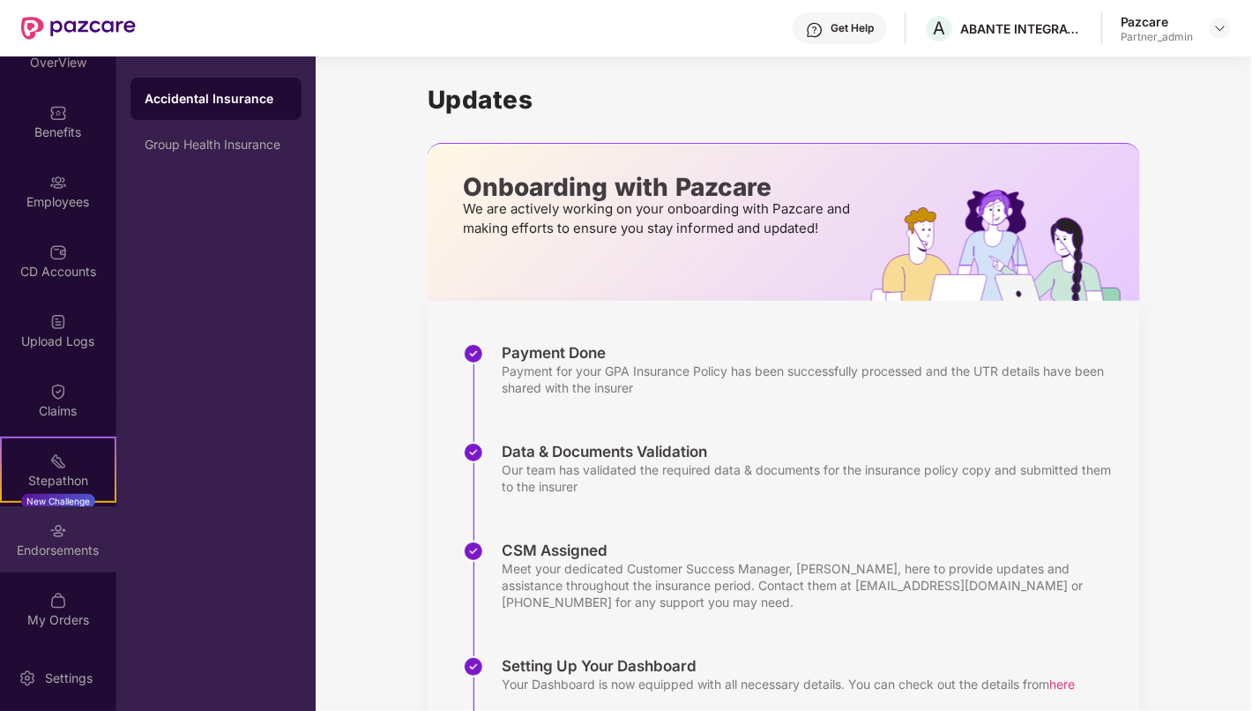
click at [62, 542] on div "Endorsements" at bounding box center [58, 551] width 116 height 18
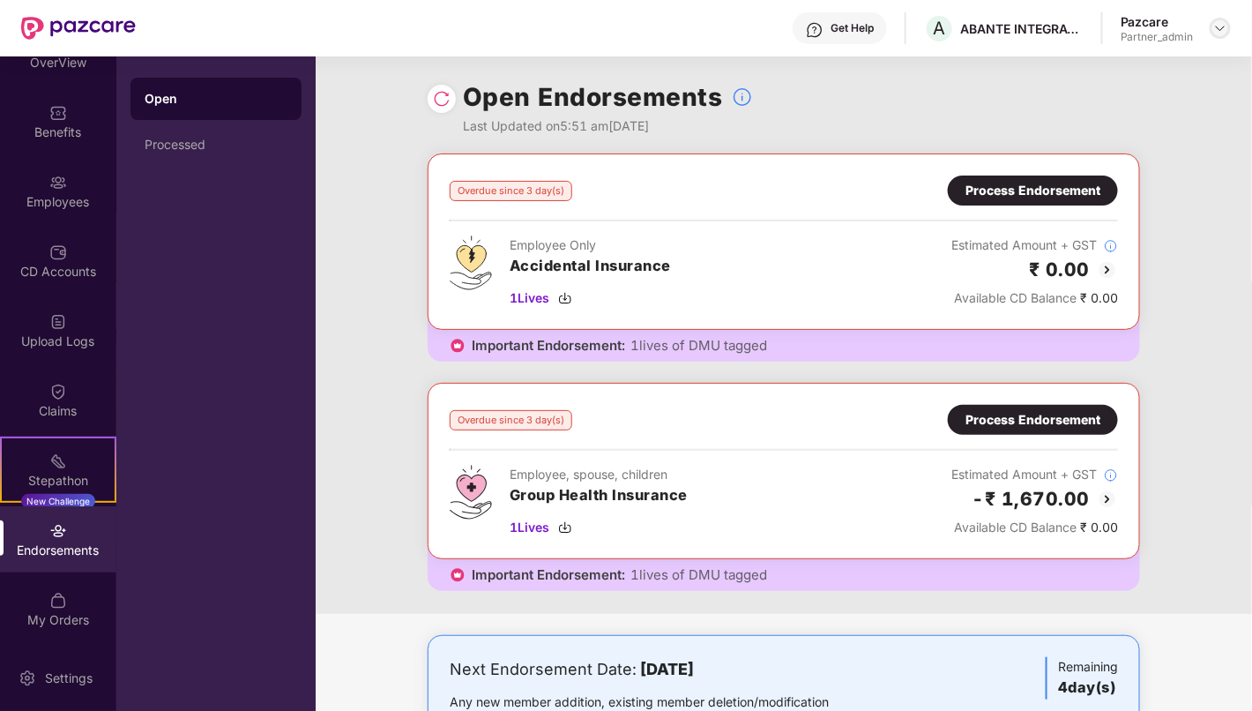
click at [1218, 32] on img at bounding box center [1221, 28] width 14 height 14
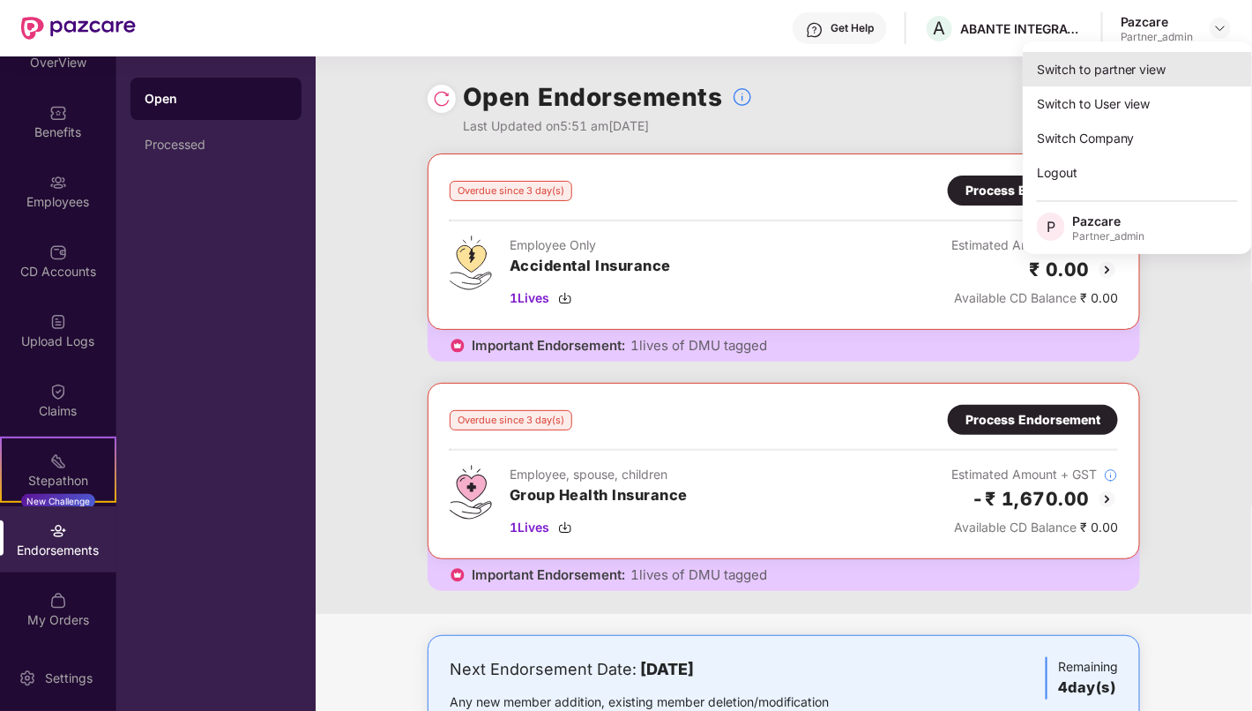
click at [1188, 66] on div "Switch to partner view" at bounding box center [1137, 69] width 229 height 34
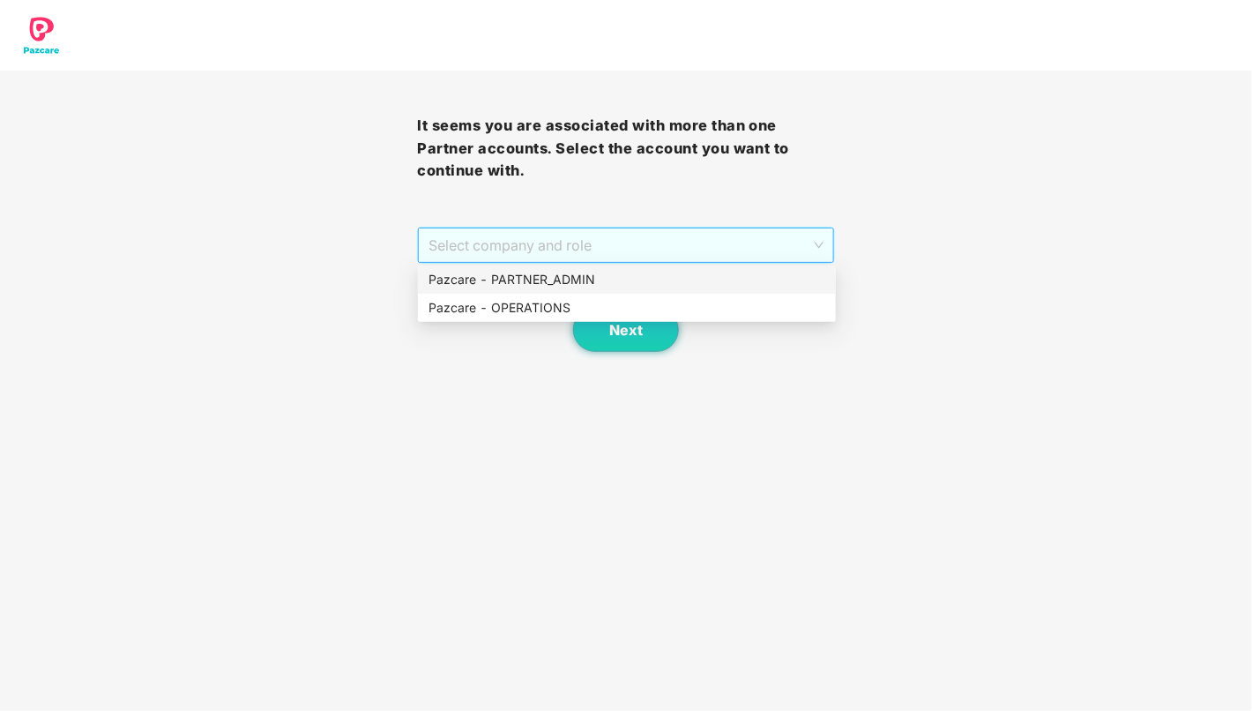
click at [746, 238] on span "Select company and role" at bounding box center [626, 245] width 394 height 34
click at [697, 285] on div "Pazcare - PARTNER_ADMIN" at bounding box center [627, 279] width 397 height 19
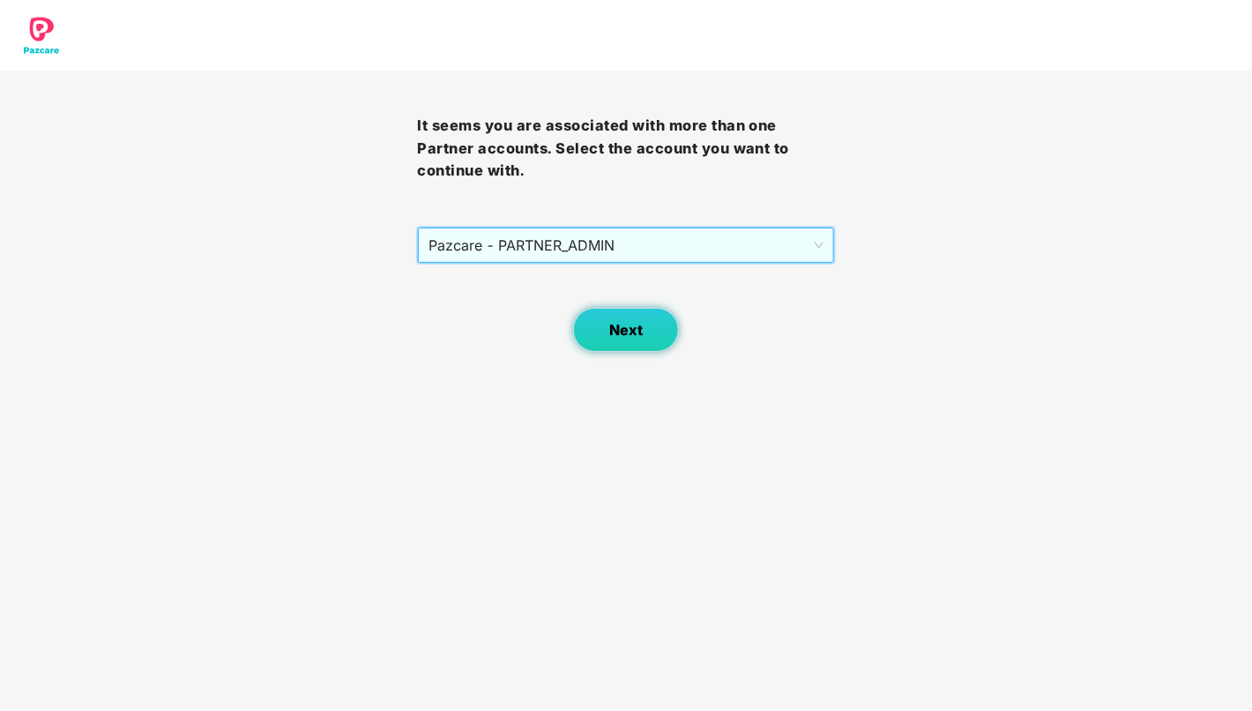
click at [650, 312] on button "Next" at bounding box center [626, 330] width 106 height 44
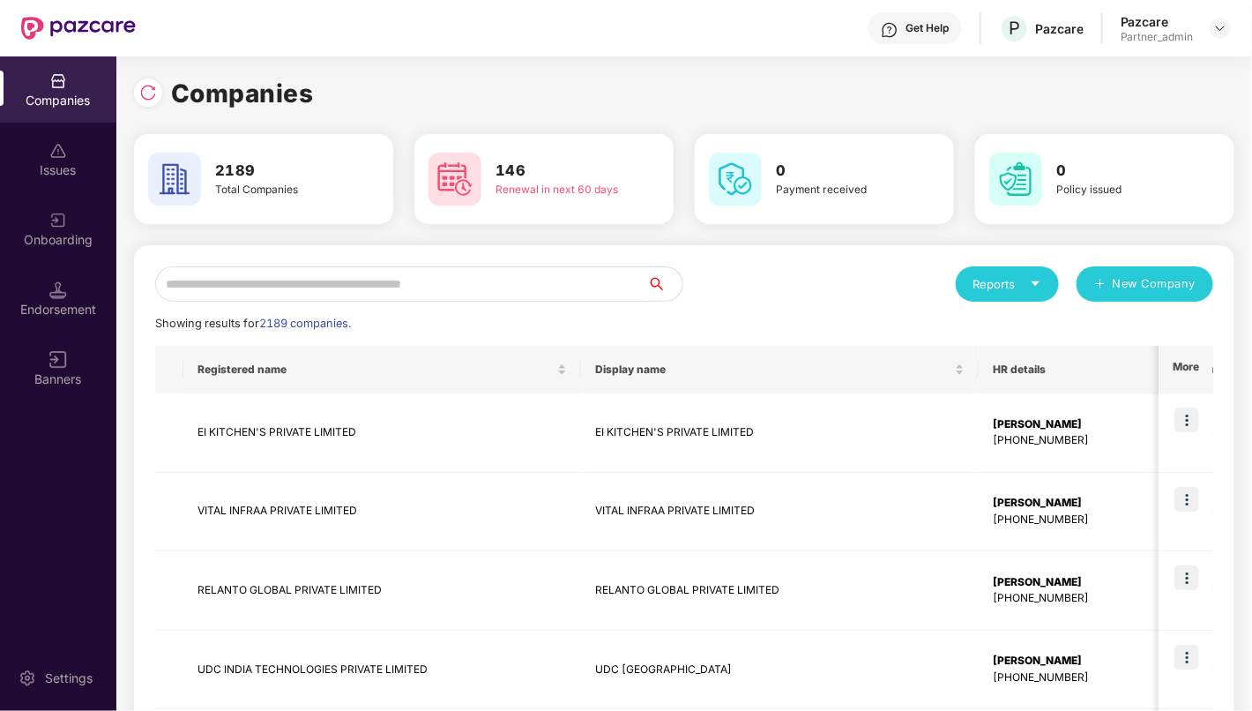
click at [474, 285] on input "text" at bounding box center [401, 283] width 492 height 35
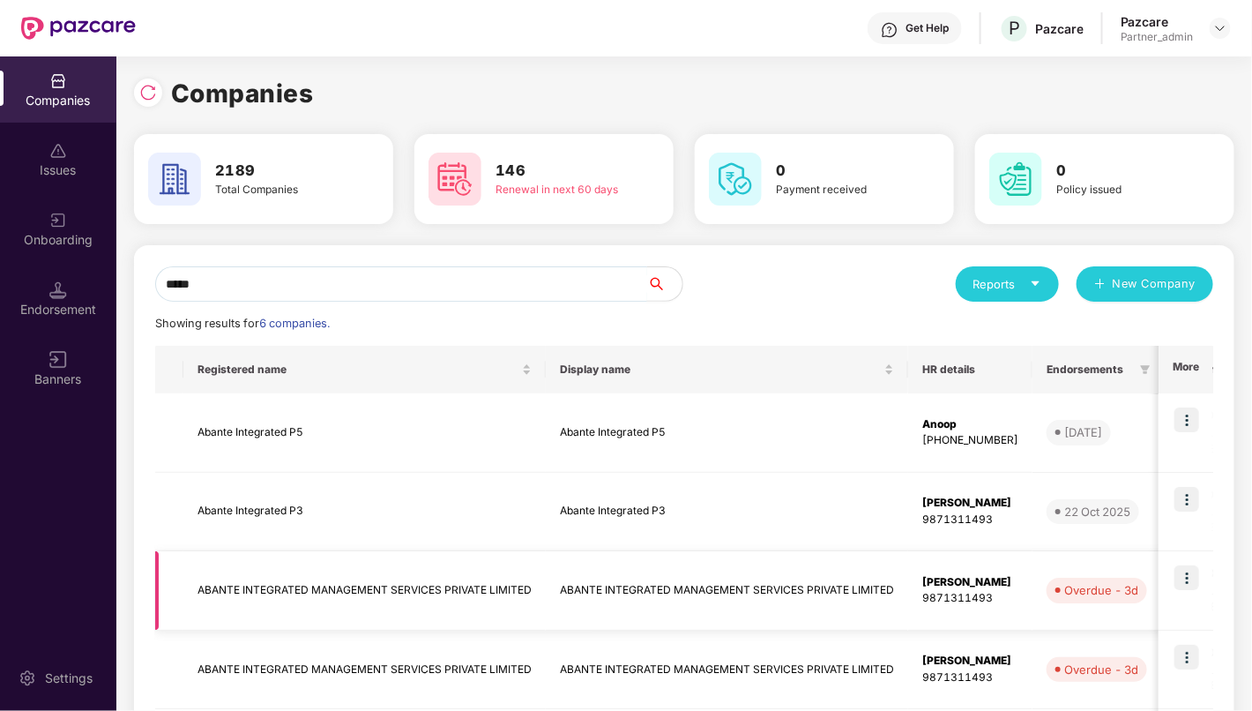
type input "*****"
click at [1194, 579] on img at bounding box center [1187, 577] width 25 height 25
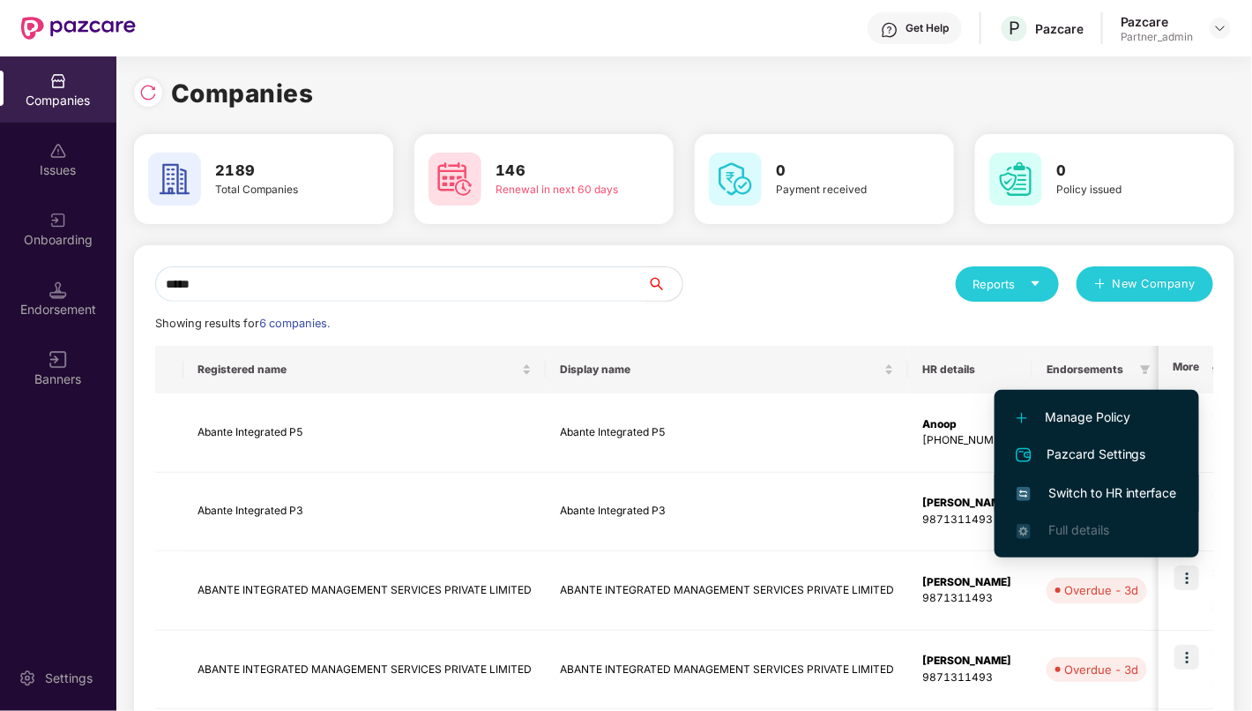
click at [1135, 488] on span "Switch to HR interface" at bounding box center [1097, 492] width 161 height 19
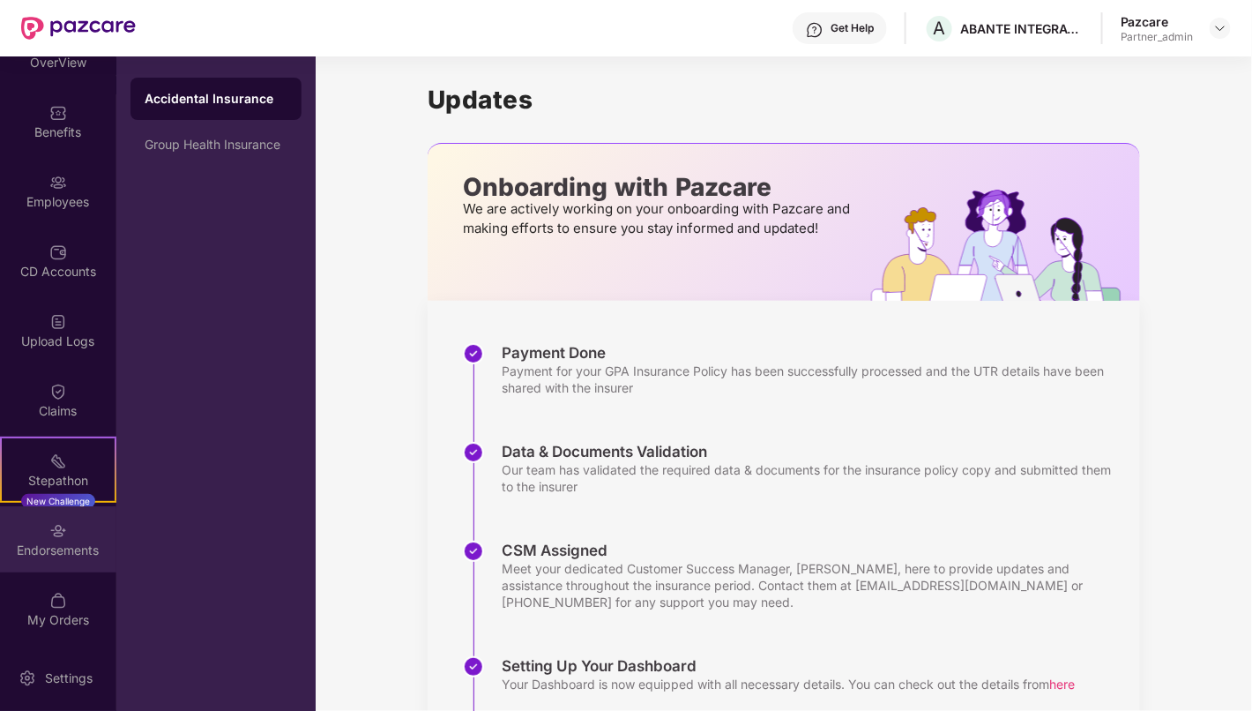
click at [37, 534] on div "Endorsements" at bounding box center [58, 539] width 116 height 66
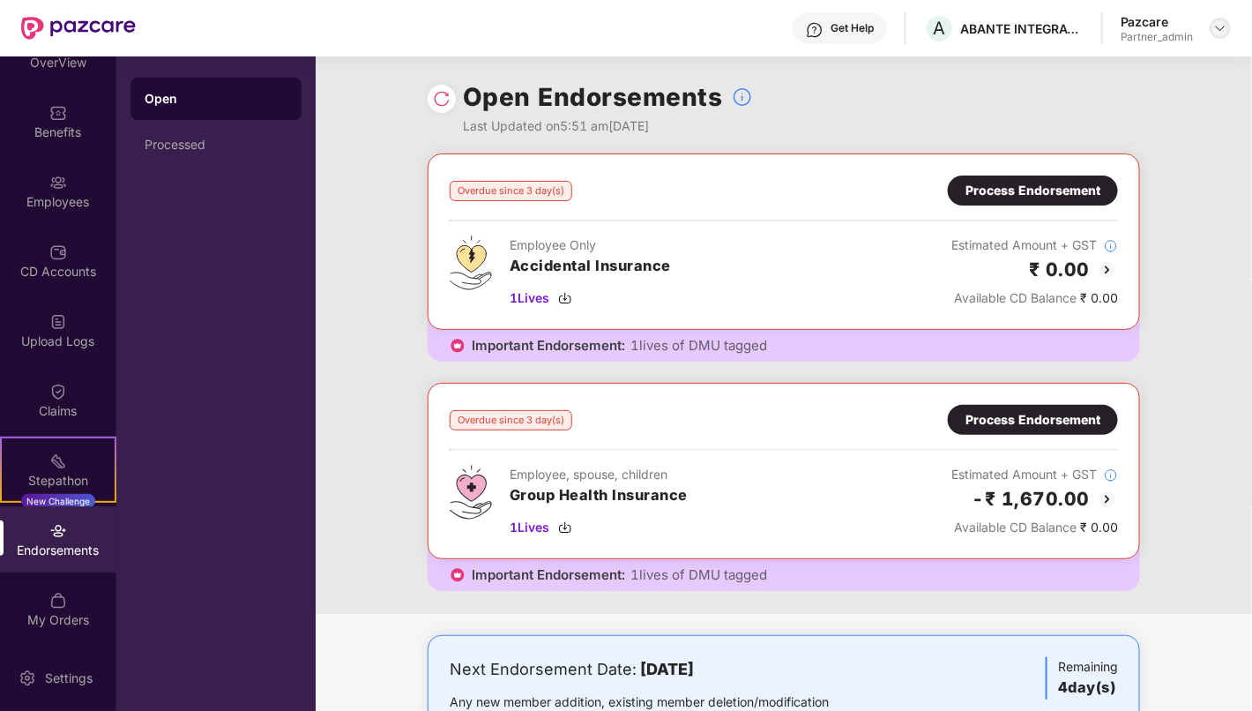
click at [1221, 35] on div at bounding box center [1220, 28] width 21 height 21
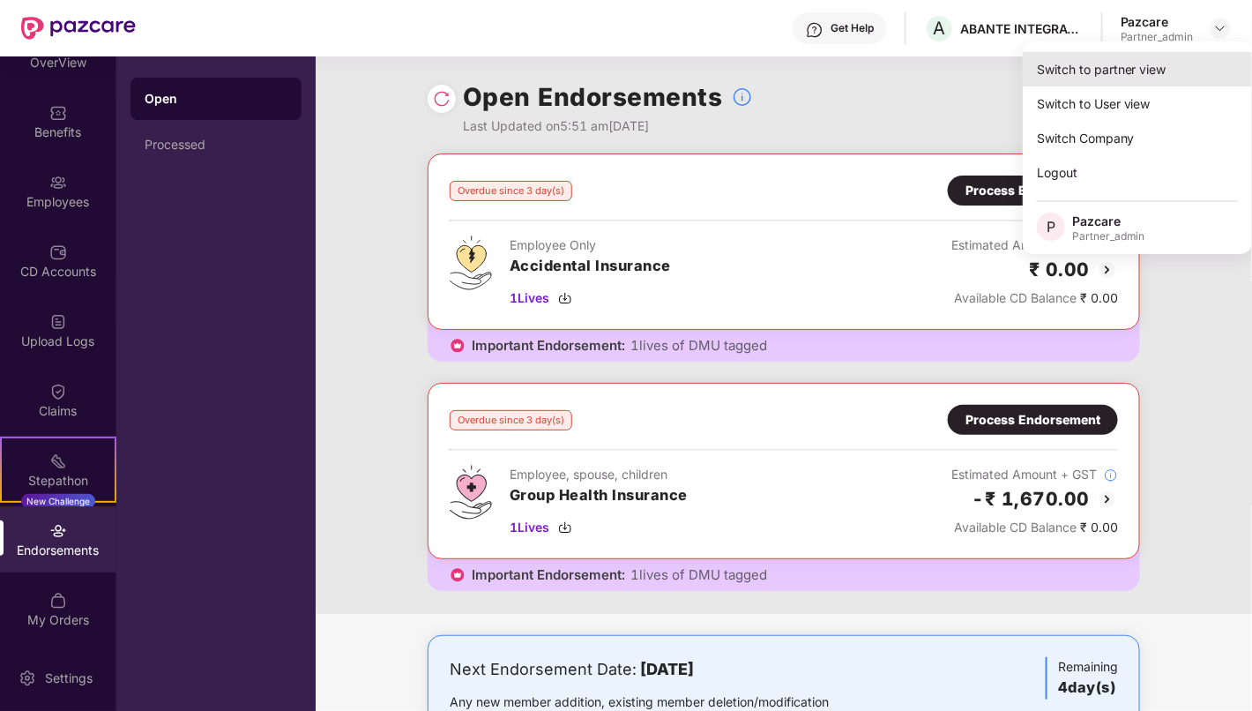
click at [1174, 57] on div "Switch to partner view" at bounding box center [1137, 69] width 229 height 34
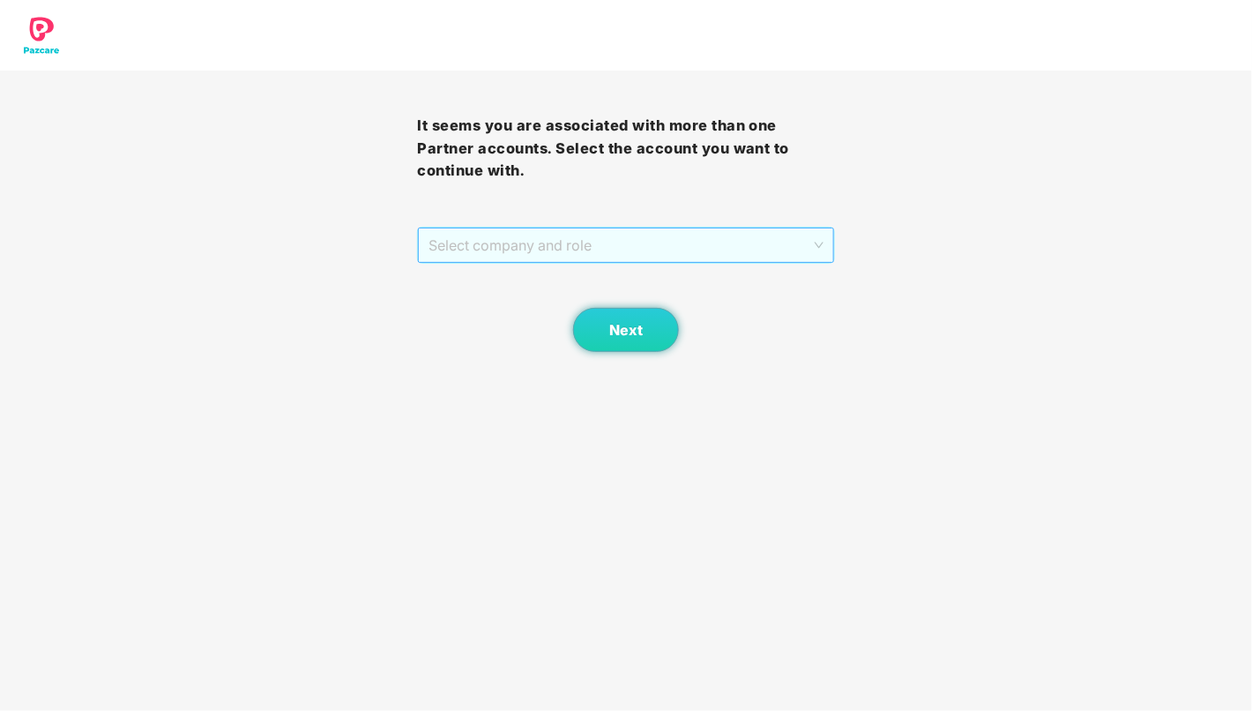
click at [728, 239] on span "Select company and role" at bounding box center [626, 245] width 394 height 34
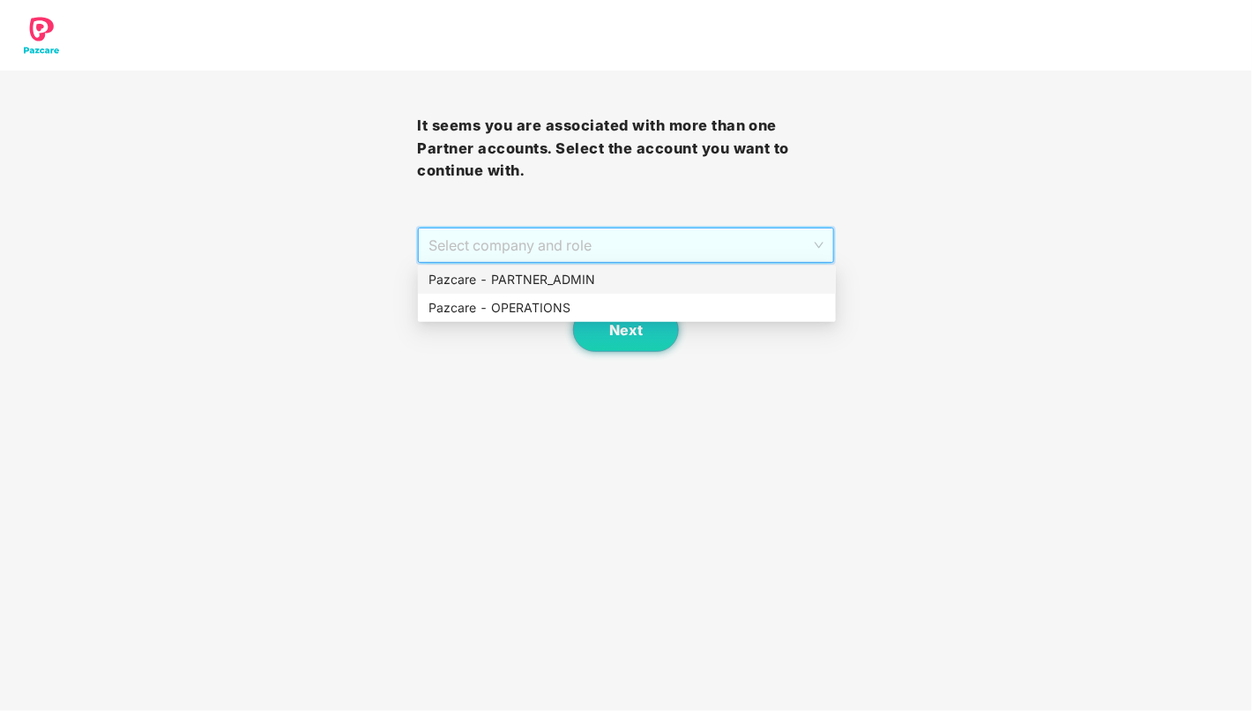
click at [692, 279] on div "Pazcare - PARTNER_ADMIN" at bounding box center [627, 279] width 397 height 19
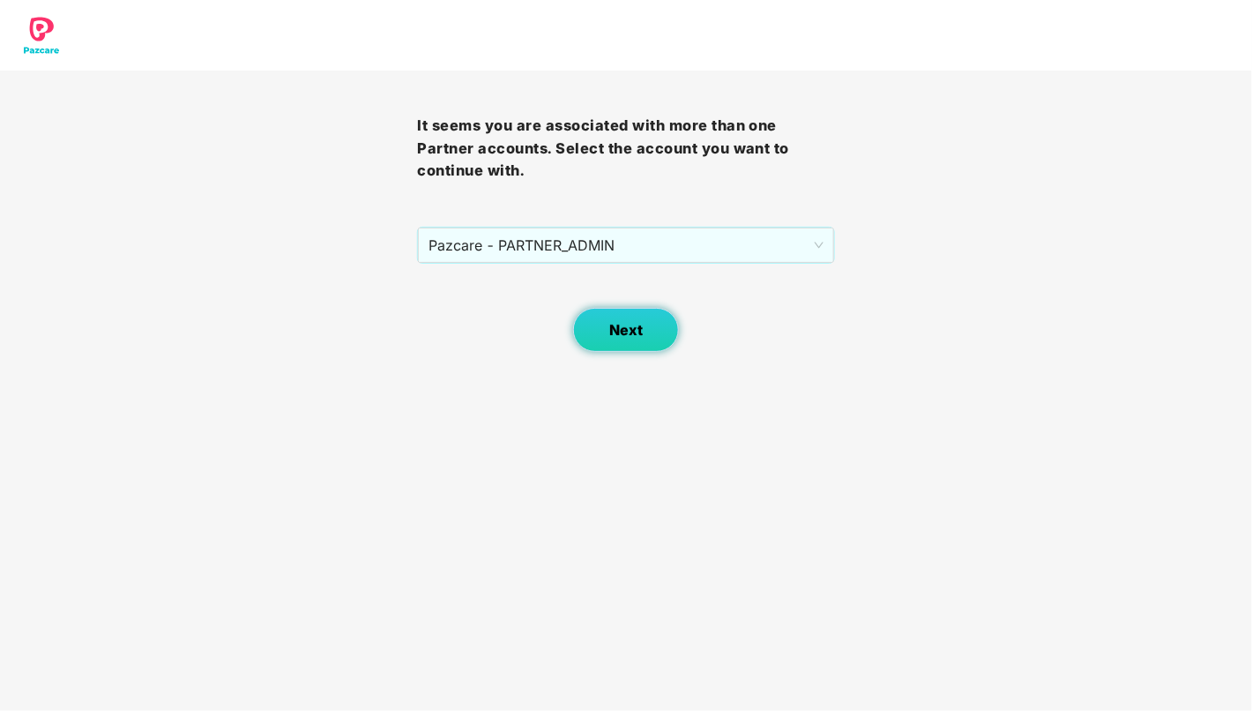
click at [617, 337] on span "Next" at bounding box center [626, 330] width 34 height 17
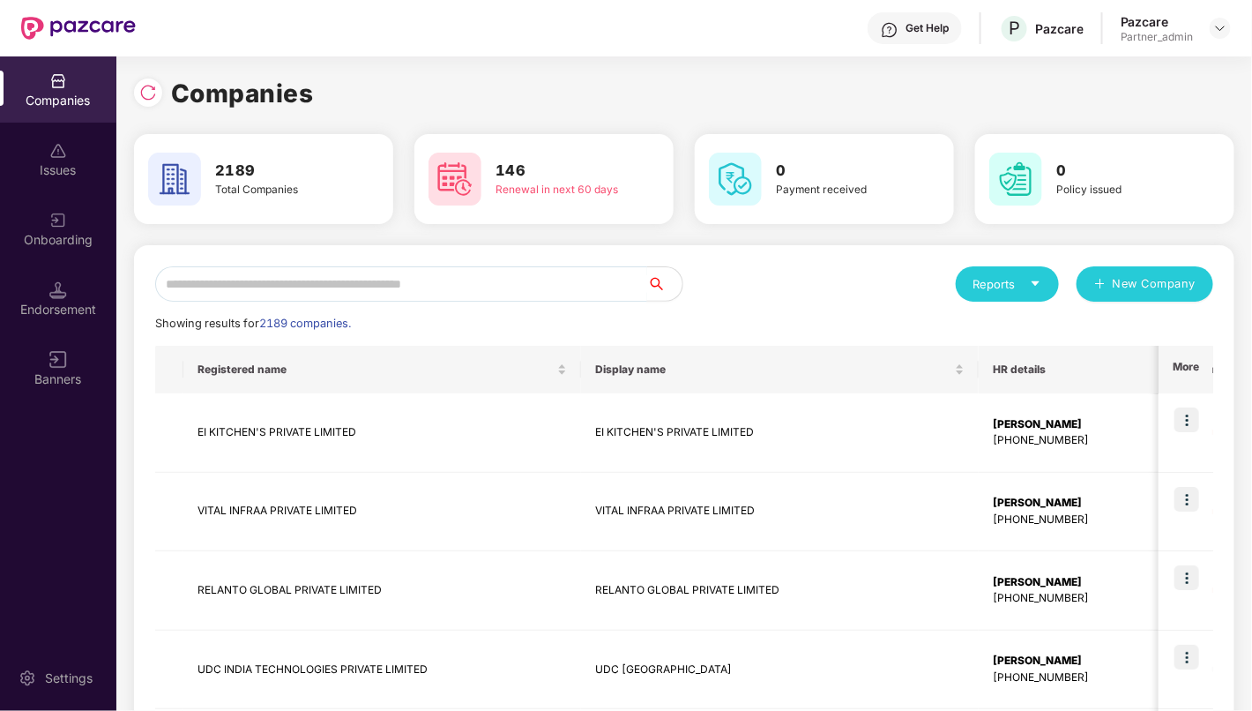
click at [504, 278] on input "text" at bounding box center [401, 283] width 492 height 35
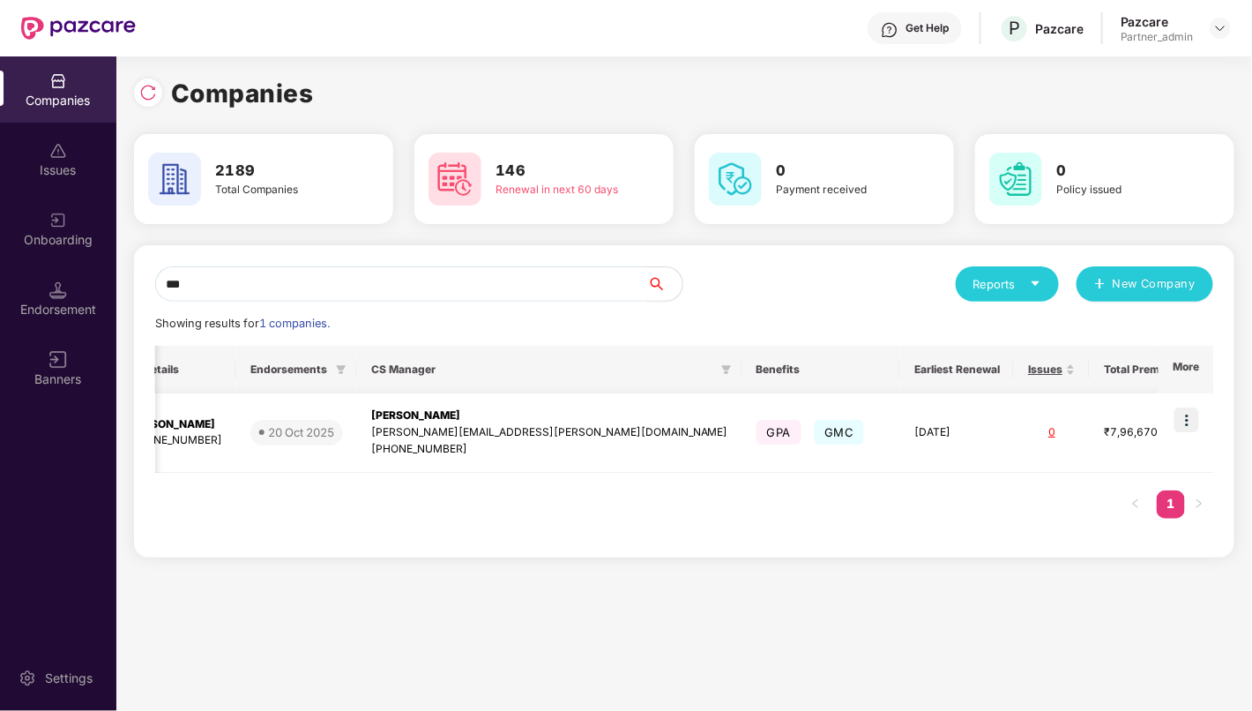
scroll to position [0, 0]
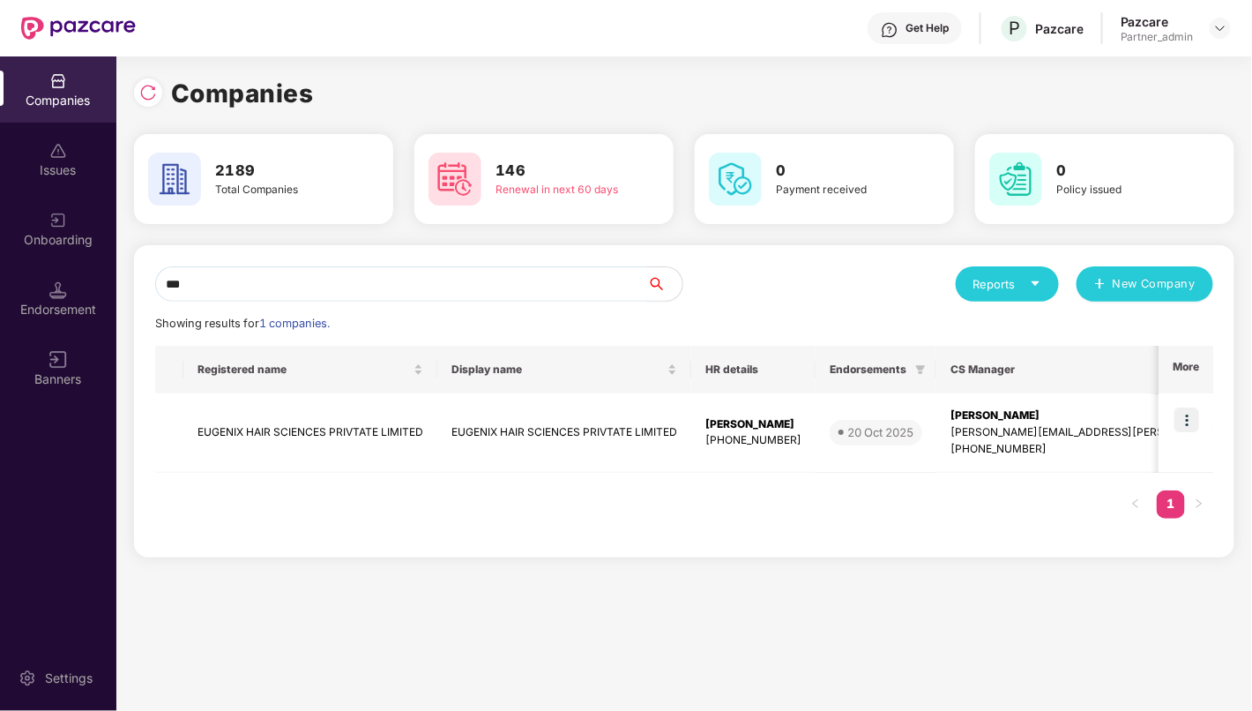
type input "***"
